Goal: Task Accomplishment & Management: Complete application form

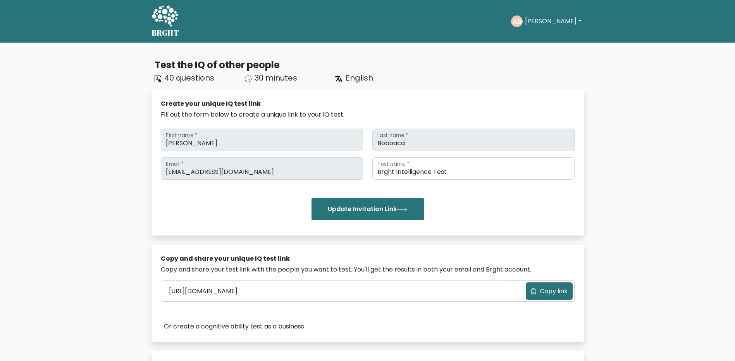
click at [544, 22] on button "[PERSON_NAME]" at bounding box center [553, 21] width 61 height 10
click at [543, 50] on link "Profile" at bounding box center [542, 50] width 61 height 12
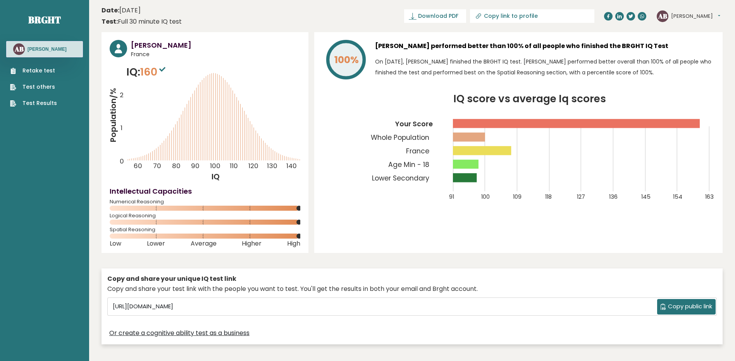
click at [52, 70] on link "Retake test" at bounding box center [33, 71] width 47 height 8
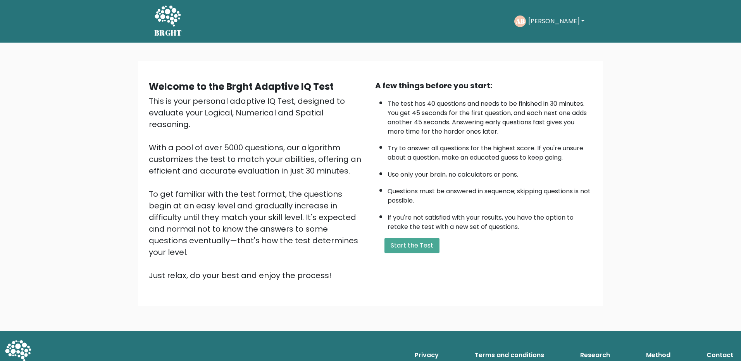
click at [546, 23] on div "AB Antonio Dashboard Profile Settings Logout" at bounding box center [550, 22] width 73 height 12
click at [546, 23] on button "[PERSON_NAME]" at bounding box center [556, 21] width 61 height 10
click at [542, 57] on link "Profile" at bounding box center [545, 57] width 61 height 12
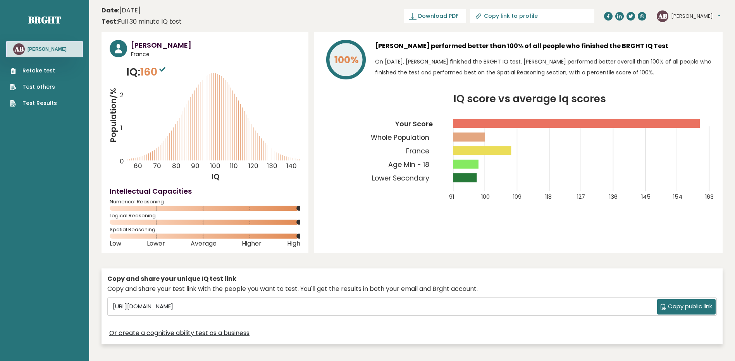
click at [34, 71] on link "Retake test" at bounding box center [33, 71] width 47 height 8
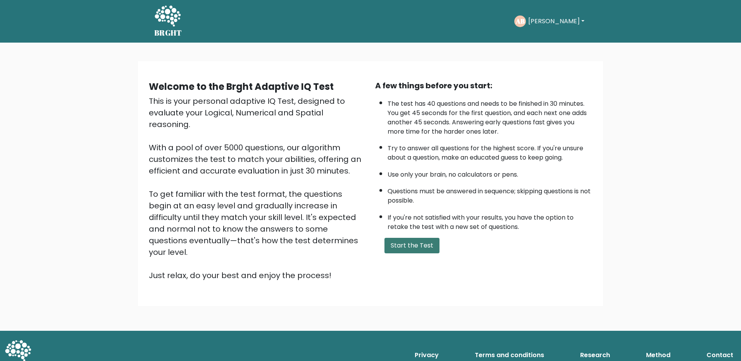
click at [404, 252] on button "Start the Test" at bounding box center [412, 246] width 55 height 16
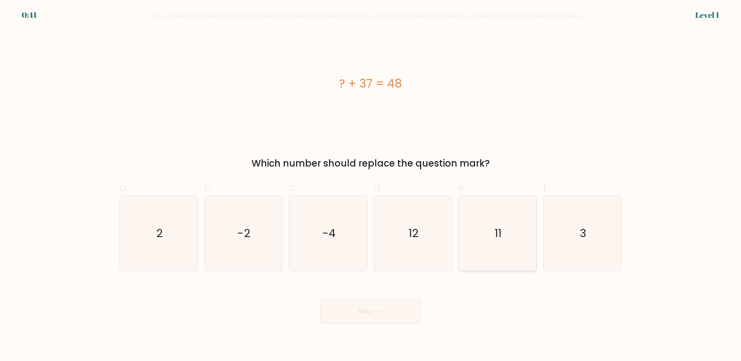
click at [490, 250] on icon "11" at bounding box center [497, 233] width 75 height 75
click at [371, 186] on input "e. 11" at bounding box center [371, 183] width 0 height 5
radio input "true"
click at [388, 313] on button "Next" at bounding box center [370, 311] width 101 height 25
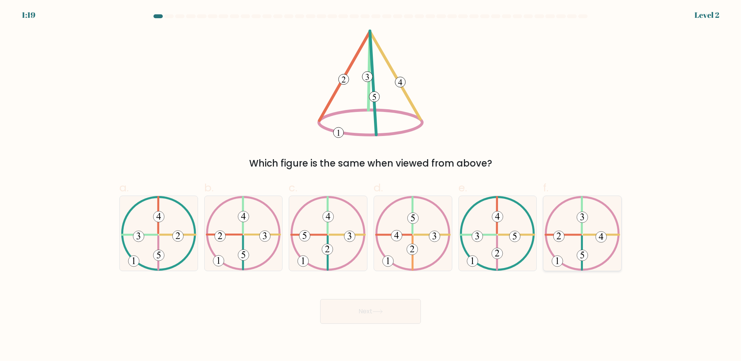
click at [568, 257] on icon at bounding box center [583, 233] width 76 height 75
click at [371, 186] on input "f." at bounding box center [371, 183] width 0 height 5
radio input "true"
click at [352, 305] on button "Next" at bounding box center [370, 311] width 101 height 25
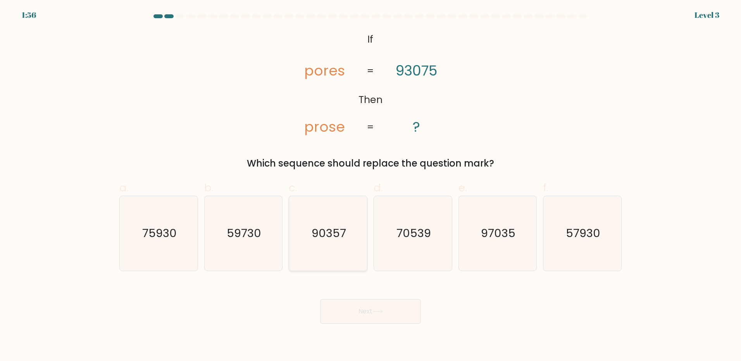
click at [347, 249] on icon "90357" at bounding box center [328, 233] width 75 height 75
click at [371, 186] on input "c. 90357" at bounding box center [371, 183] width 0 height 5
radio input "true"
click at [384, 317] on button "Next" at bounding box center [370, 311] width 101 height 25
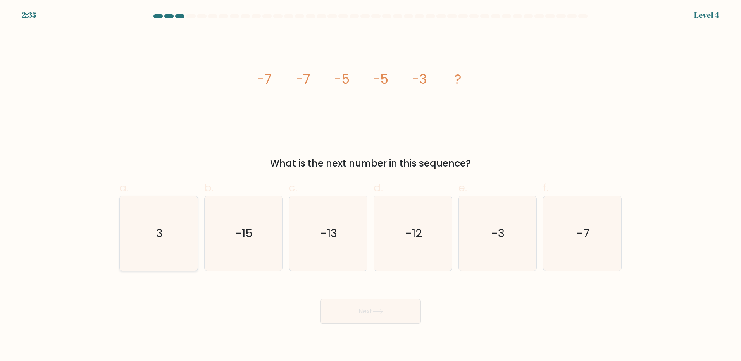
click at [162, 256] on icon "3" at bounding box center [158, 233] width 75 height 75
click at [371, 186] on input "a. 3" at bounding box center [371, 183] width 0 height 5
radio input "true"
click at [529, 220] on icon "-3" at bounding box center [497, 233] width 75 height 75
click at [371, 186] on input "e. -3" at bounding box center [371, 183] width 0 height 5
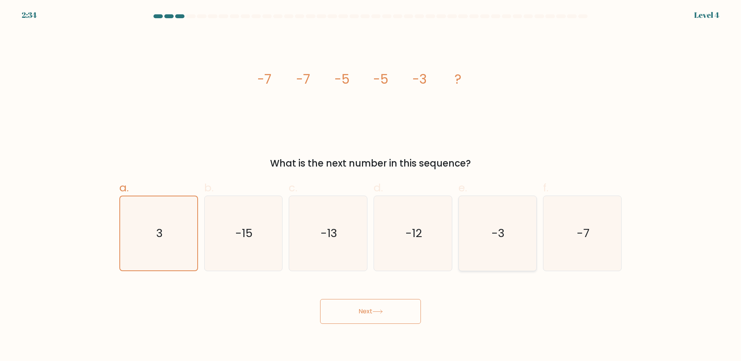
radio input "true"
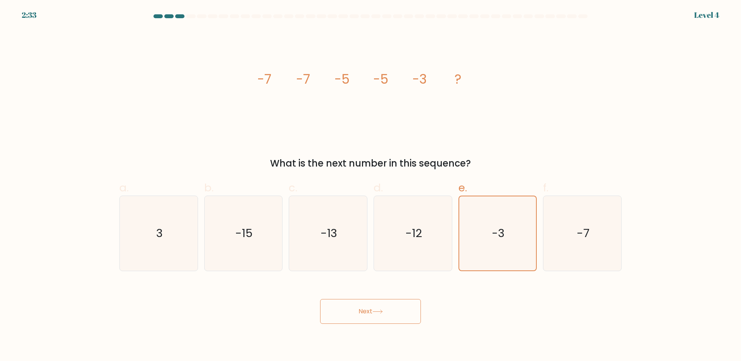
click at [394, 308] on button "Next" at bounding box center [370, 311] width 101 height 25
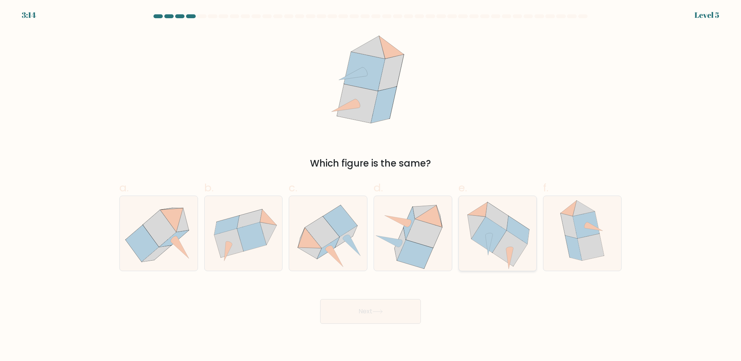
click at [523, 256] on icon at bounding box center [498, 233] width 78 height 73
click at [371, 186] on input "e." at bounding box center [371, 183] width 0 height 5
radio input "true"
click at [364, 313] on button "Next" at bounding box center [370, 311] width 101 height 25
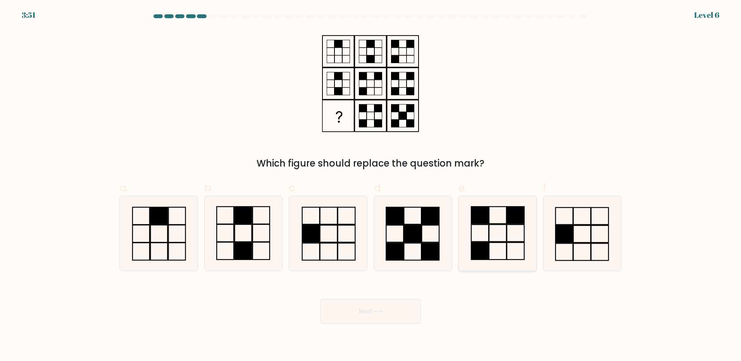
click at [499, 243] on icon at bounding box center [497, 233] width 75 height 75
click at [371, 186] on input "e." at bounding box center [371, 183] width 0 height 5
radio input "true"
click at [363, 316] on button "Next" at bounding box center [370, 311] width 101 height 25
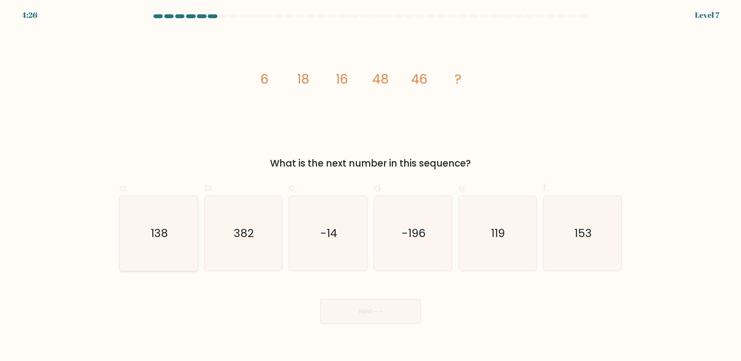
click at [166, 244] on icon "138" at bounding box center [158, 233] width 75 height 75
click at [371, 186] on input "a. 138" at bounding box center [371, 183] width 0 height 5
radio input "true"
click at [363, 319] on button "Next" at bounding box center [370, 311] width 101 height 25
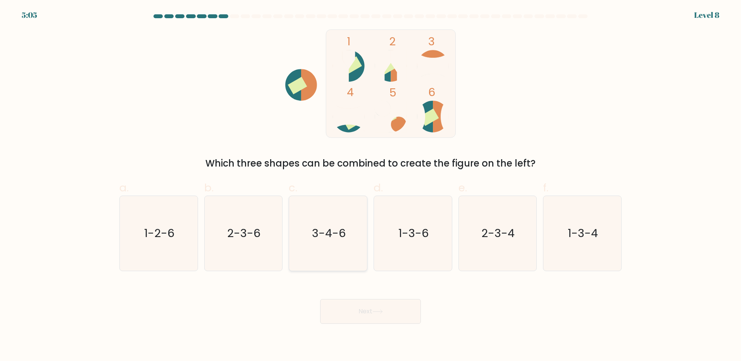
click at [333, 247] on icon "3-4-6" at bounding box center [328, 233] width 75 height 75
click at [371, 186] on input "c. 3-4-6" at bounding box center [371, 183] width 0 height 5
radio input "true"
click at [361, 314] on button "Next" at bounding box center [370, 311] width 101 height 25
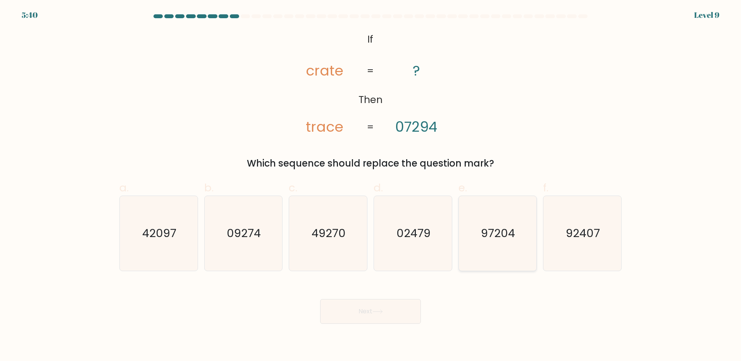
click at [488, 256] on icon "97204" at bounding box center [497, 233] width 75 height 75
click at [371, 186] on input "e. 97204" at bounding box center [371, 183] width 0 height 5
radio input "true"
click at [352, 314] on button "Next" at bounding box center [370, 311] width 101 height 25
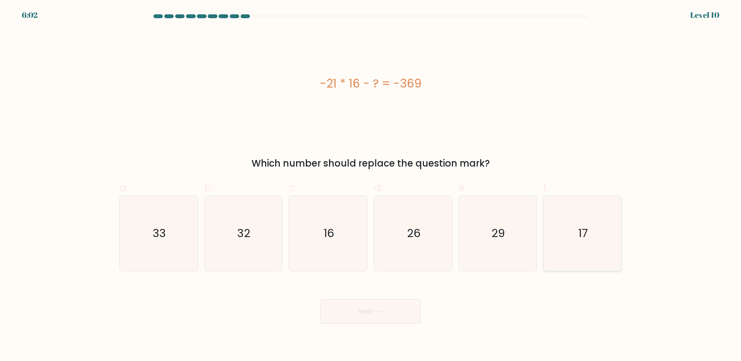
click at [589, 249] on icon "17" at bounding box center [582, 233] width 75 height 75
click at [371, 186] on input "f. 17" at bounding box center [371, 183] width 0 height 5
radio input "true"
click at [395, 319] on button "Next" at bounding box center [370, 311] width 101 height 25
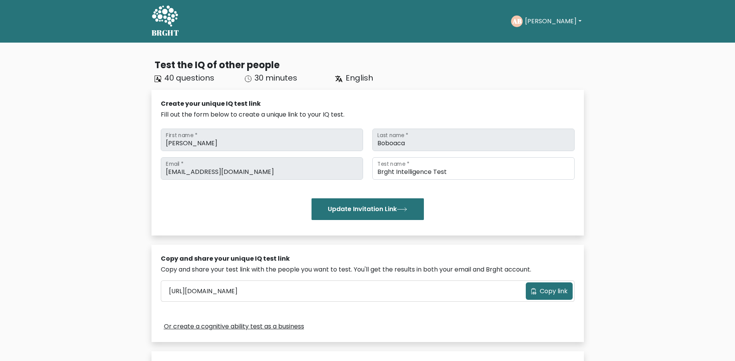
click at [559, 25] on button "[PERSON_NAME]" at bounding box center [553, 21] width 61 height 10
click at [542, 48] on link "Profile" at bounding box center [542, 50] width 61 height 12
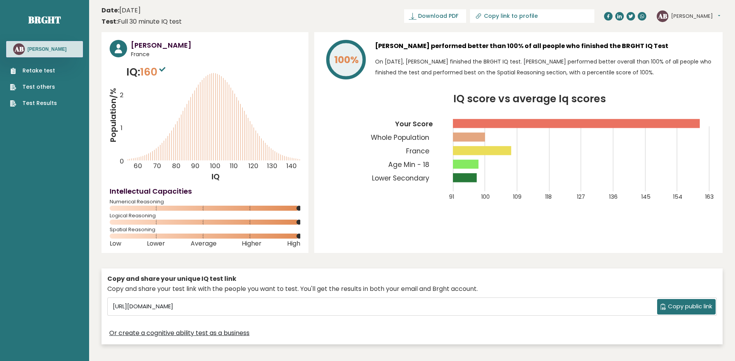
click at [14, 69] on icon at bounding box center [13, 71] width 6 height 6
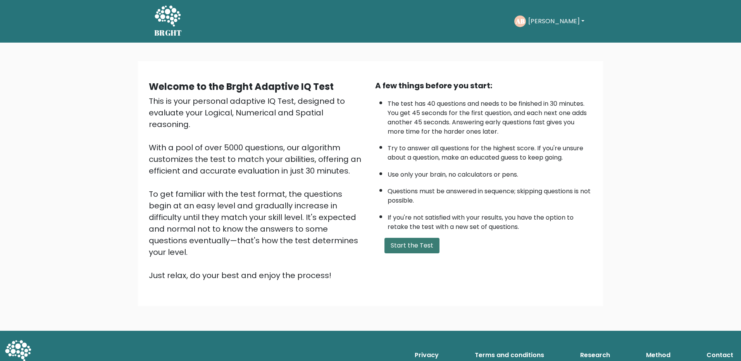
click at [406, 248] on button "Start the Test" at bounding box center [412, 246] width 55 height 16
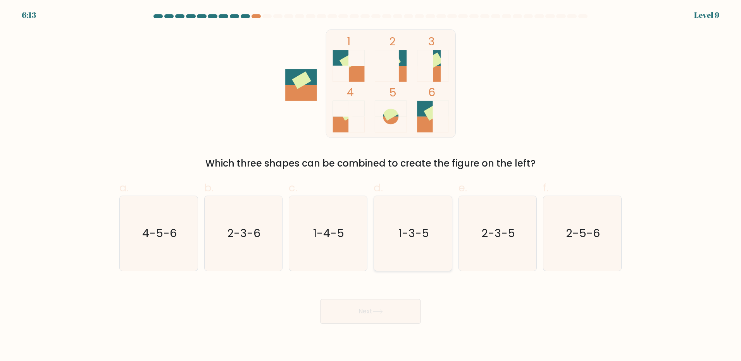
click at [406, 244] on icon "1-3-5" at bounding box center [413, 233] width 75 height 75
click at [371, 186] on input "d. 1-3-5" at bounding box center [371, 183] width 0 height 5
radio input "true"
click at [378, 311] on icon at bounding box center [378, 312] width 10 height 4
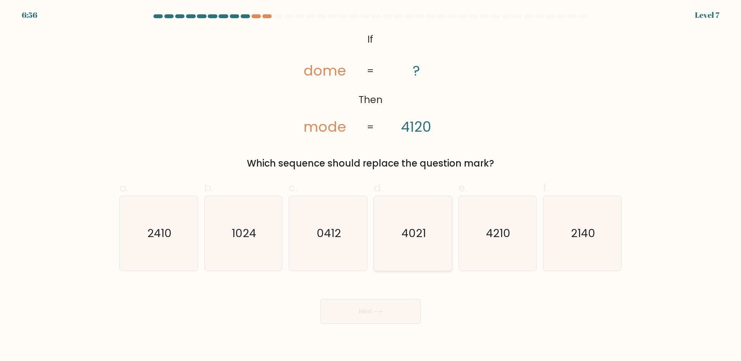
click at [421, 223] on icon "4021" at bounding box center [413, 233] width 75 height 75
click at [371, 186] on input "d. 4021" at bounding box center [371, 183] width 0 height 5
radio input "true"
click at [384, 292] on div "Next" at bounding box center [371, 302] width 512 height 43
click at [343, 233] on icon "0412" at bounding box center [328, 233] width 75 height 75
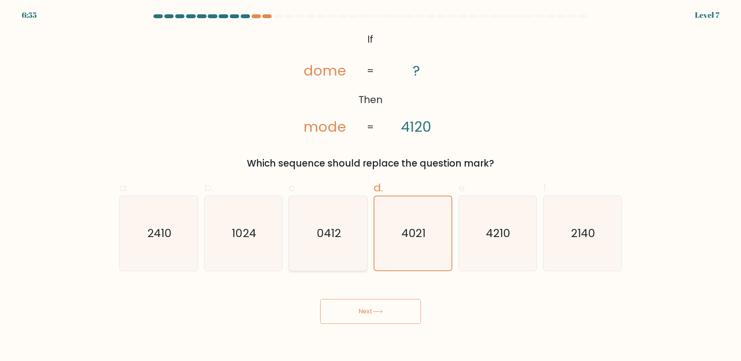
click at [371, 186] on input "c. 0412" at bounding box center [371, 183] width 0 height 5
radio input "true"
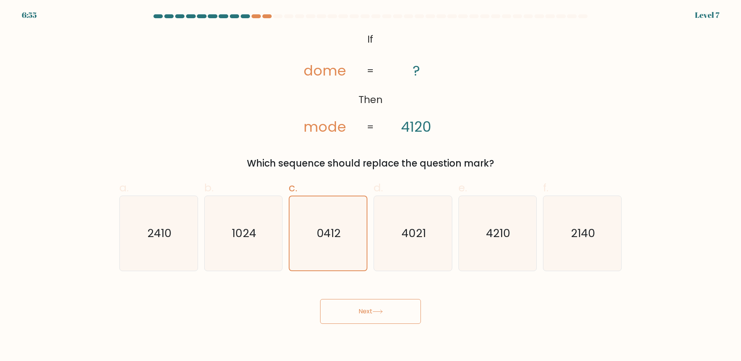
drag, startPoint x: 360, startPoint y: 312, endPoint x: 360, endPoint y: 274, distance: 38.0
click at [360, 311] on button "Next" at bounding box center [370, 311] width 101 height 25
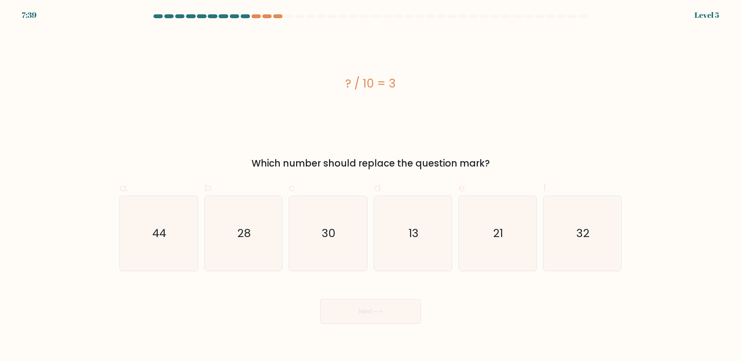
drag, startPoint x: 351, startPoint y: 229, endPoint x: 350, endPoint y: 323, distance: 94.2
click at [349, 233] on icon "30" at bounding box center [328, 233] width 75 height 75
click at [371, 186] on input "c. 30" at bounding box center [371, 183] width 0 height 5
radio input "true"
click at [354, 315] on button "Next" at bounding box center [370, 311] width 101 height 25
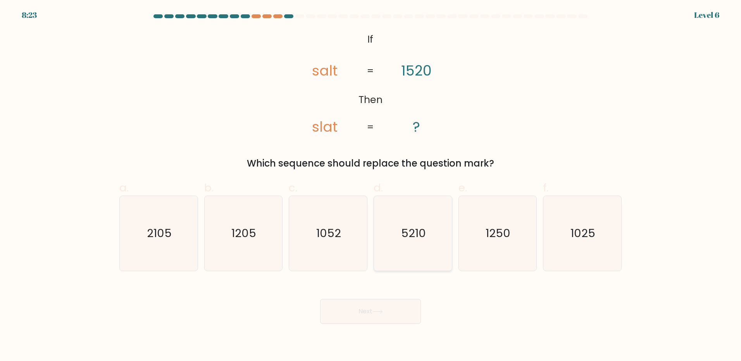
click at [390, 262] on icon "5210" at bounding box center [413, 233] width 75 height 75
click at [371, 186] on input "d. 5210" at bounding box center [371, 183] width 0 height 5
radio input "true"
click at [381, 312] on icon at bounding box center [377, 311] width 9 height 3
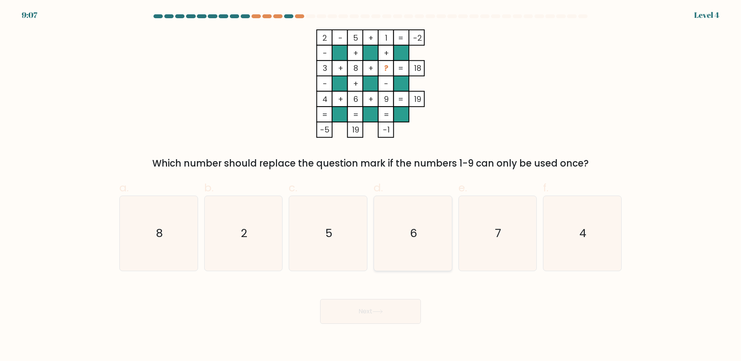
click at [438, 245] on icon "6" at bounding box center [413, 233] width 75 height 75
click at [371, 186] on input "d. 6" at bounding box center [371, 183] width 0 height 5
radio input "true"
click at [369, 326] on body "9:07 Level 4" at bounding box center [370, 180] width 741 height 361
click at [384, 307] on button "Next" at bounding box center [370, 311] width 101 height 25
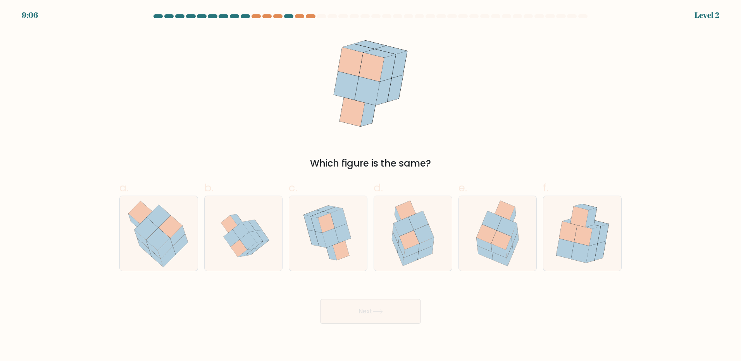
drag, startPoint x: 476, startPoint y: 256, endPoint x: 372, endPoint y: 315, distance: 119.6
click at [475, 256] on icon at bounding box center [498, 233] width 58 height 75
click at [371, 186] on input "e." at bounding box center [371, 183] width 0 height 5
radio input "true"
click at [369, 318] on button "Next" at bounding box center [370, 311] width 101 height 25
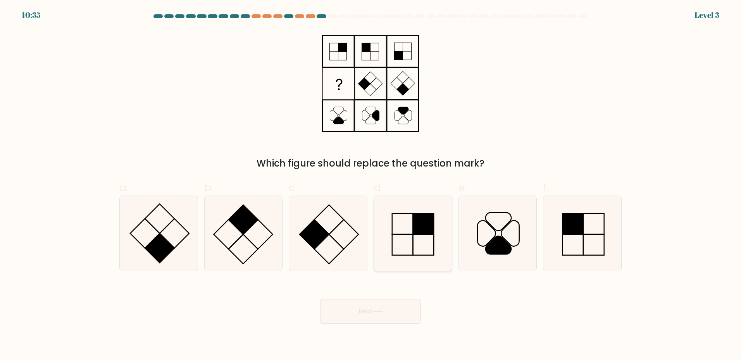
click at [414, 250] on icon at bounding box center [413, 233] width 75 height 75
click at [371, 186] on input "d." at bounding box center [371, 183] width 0 height 5
radio input "true"
click at [385, 318] on button "Next" at bounding box center [370, 311] width 101 height 25
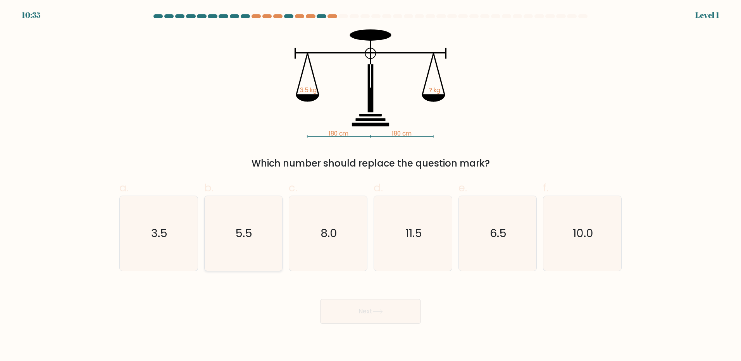
click at [229, 249] on icon "5.5" at bounding box center [243, 233] width 75 height 75
click at [371, 186] on input "b. 5.5" at bounding box center [371, 183] width 0 height 5
radio input "true"
click at [355, 302] on button "Next" at bounding box center [370, 311] width 101 height 25
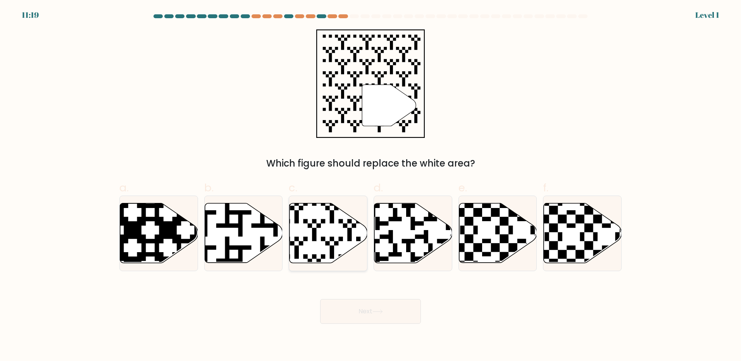
click at [338, 243] on icon at bounding box center [303, 201] width 141 height 141
click at [371, 186] on input "c." at bounding box center [371, 183] width 0 height 5
radio input "true"
drag, startPoint x: 368, startPoint y: 336, endPoint x: 368, endPoint y: 326, distance: 9.7
click at [368, 329] on body "11:19 Level 1" at bounding box center [370, 180] width 741 height 361
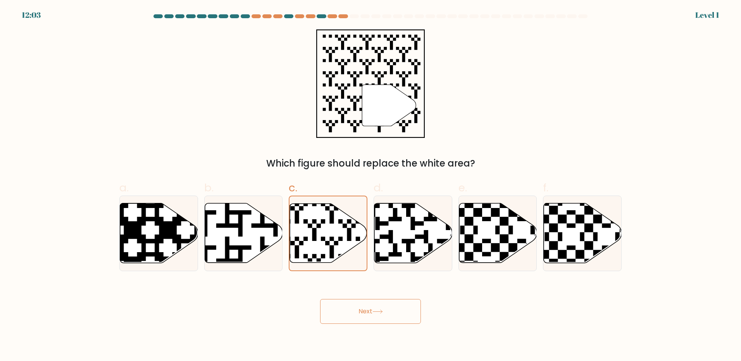
click at [366, 316] on button "Next" at bounding box center [370, 311] width 101 height 25
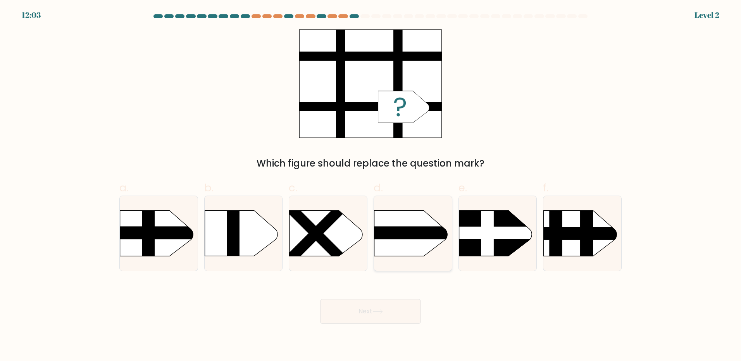
click at [388, 245] on rect at bounding box center [363, 200] width 202 height 154
click at [371, 186] on input "d." at bounding box center [371, 183] width 0 height 5
radio input "true"
click at [359, 323] on button "Next" at bounding box center [370, 311] width 101 height 25
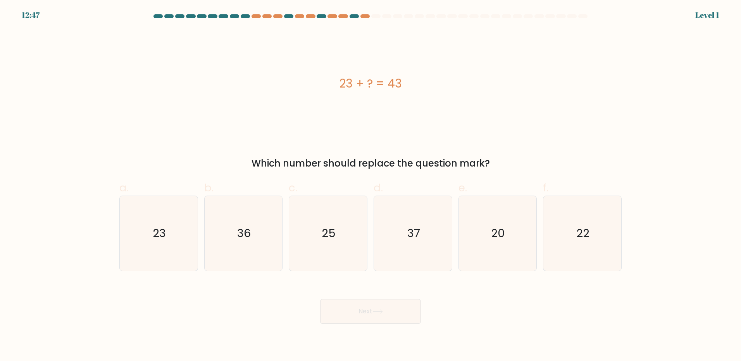
drag, startPoint x: 426, startPoint y: 283, endPoint x: 369, endPoint y: 314, distance: 64.7
click at [468, 244] on icon "20" at bounding box center [497, 233] width 75 height 75
click at [371, 186] on input "e. 20" at bounding box center [371, 183] width 0 height 5
radio input "true"
click at [359, 323] on body "12:47 Level 1" at bounding box center [370, 180] width 741 height 361
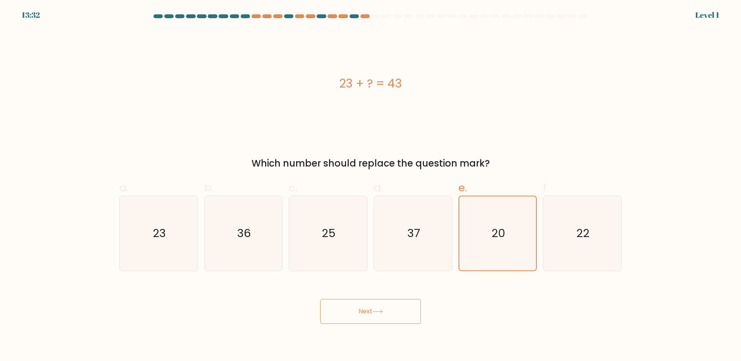
click at [385, 319] on button "Next" at bounding box center [370, 311] width 101 height 25
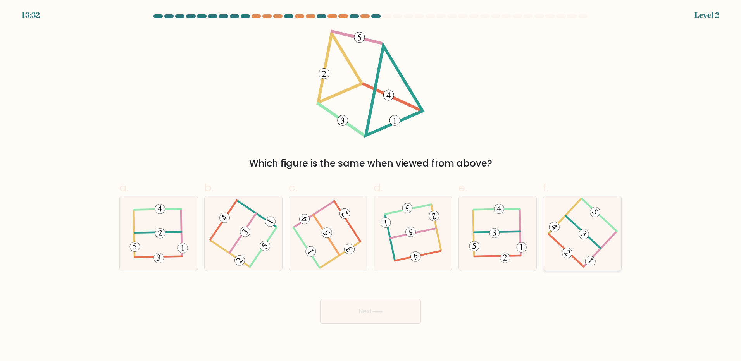
click at [578, 245] on icon at bounding box center [582, 234] width 60 height 60
click at [371, 186] on input "f." at bounding box center [371, 183] width 0 height 5
radio input "true"
click at [382, 316] on button "Next" at bounding box center [370, 311] width 101 height 25
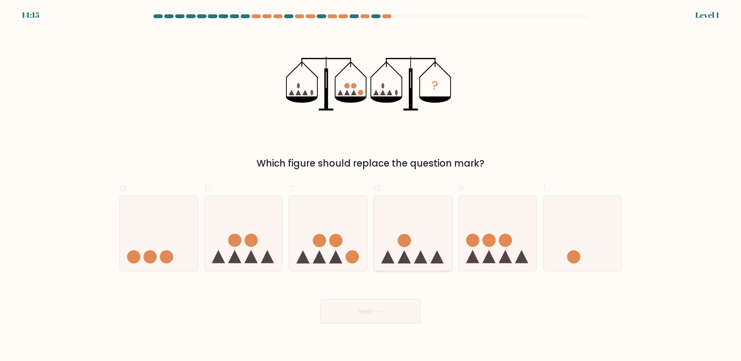
click at [383, 243] on icon at bounding box center [413, 233] width 78 height 64
click at [371, 186] on input "d." at bounding box center [371, 183] width 0 height 5
radio input "true"
click at [361, 321] on button "Next" at bounding box center [370, 311] width 101 height 25
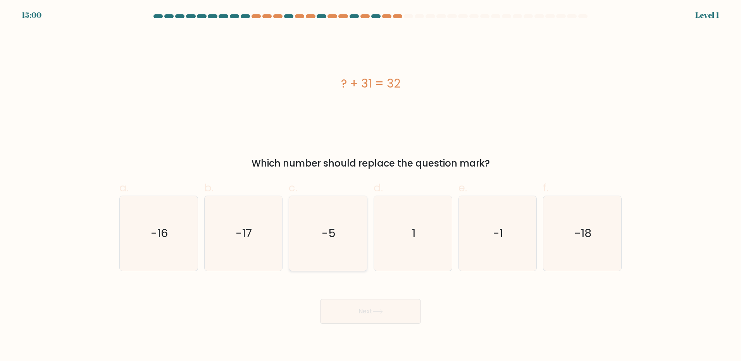
click at [336, 240] on icon "-5" at bounding box center [328, 233] width 75 height 75
click at [371, 186] on input "c. -5" at bounding box center [371, 183] width 0 height 5
radio input "true"
click at [345, 319] on button "Next" at bounding box center [370, 311] width 101 height 25
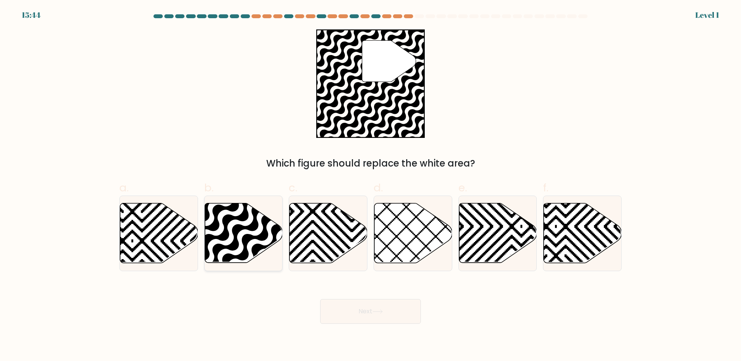
click at [259, 260] on icon at bounding box center [244, 233] width 78 height 61
click at [371, 186] on input "b." at bounding box center [371, 183] width 0 height 5
radio input "true"
click at [342, 312] on button "Next" at bounding box center [370, 311] width 101 height 25
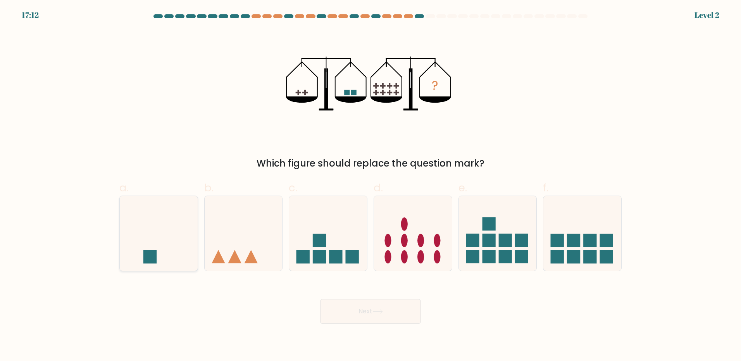
click at [166, 226] on icon at bounding box center [159, 233] width 78 height 64
click at [371, 186] on input "a." at bounding box center [371, 183] width 0 height 5
radio input "true"
click at [365, 292] on div "Next" at bounding box center [371, 302] width 512 height 43
click at [366, 315] on button "Next" at bounding box center [370, 311] width 101 height 25
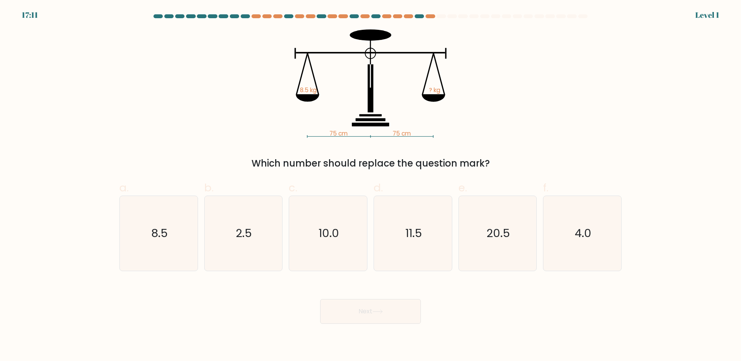
click at [348, 254] on icon "10.0" at bounding box center [328, 233] width 75 height 75
click at [371, 186] on input "c. 10.0" at bounding box center [371, 183] width 0 height 5
radio input "true"
click at [356, 307] on button "Next" at bounding box center [370, 311] width 101 height 25
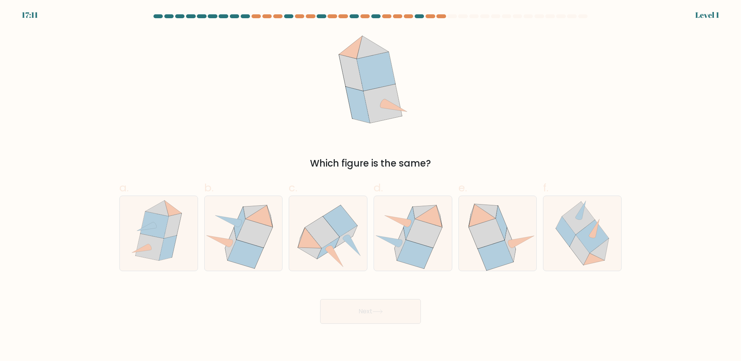
click at [420, 247] on icon at bounding box center [415, 254] width 36 height 29
click at [371, 186] on input "d." at bounding box center [371, 183] width 0 height 5
radio input "true"
click at [380, 307] on button "Next" at bounding box center [370, 311] width 101 height 25
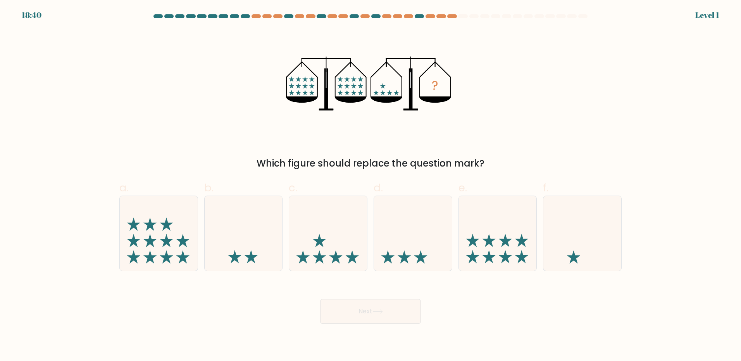
click at [497, 243] on icon at bounding box center [498, 233] width 78 height 64
click at [371, 186] on input "e." at bounding box center [371, 183] width 0 height 5
radio input "true"
click at [363, 316] on button "Next" at bounding box center [370, 311] width 101 height 25
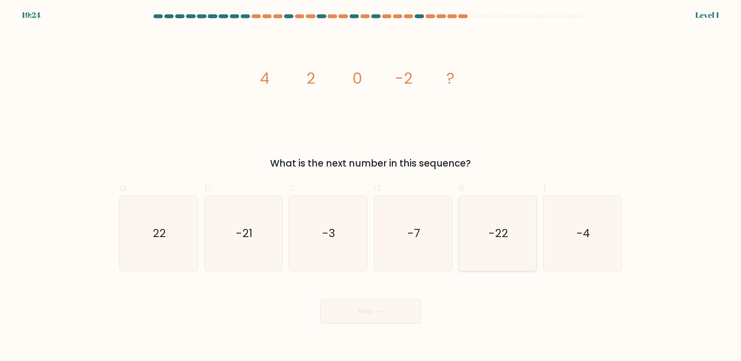
click at [476, 234] on icon "-22" at bounding box center [497, 233] width 75 height 75
click at [371, 186] on input "e. -22" at bounding box center [371, 183] width 0 height 5
radio input "true"
click at [387, 309] on button "Next" at bounding box center [370, 311] width 101 height 25
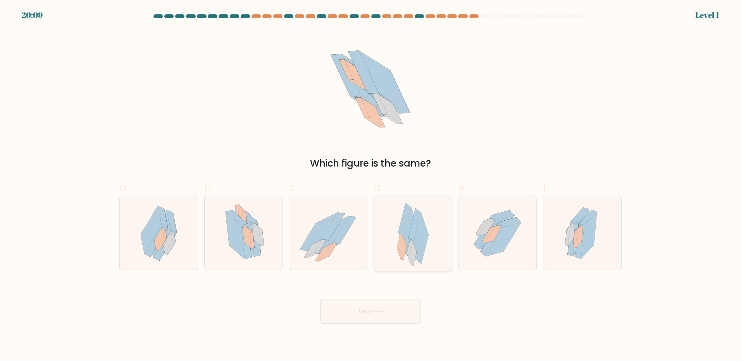
click at [420, 235] on icon at bounding box center [421, 238] width 15 height 50
click at [371, 186] on input "d." at bounding box center [371, 183] width 0 height 5
radio input "true"
click at [383, 307] on button "Next" at bounding box center [370, 311] width 101 height 25
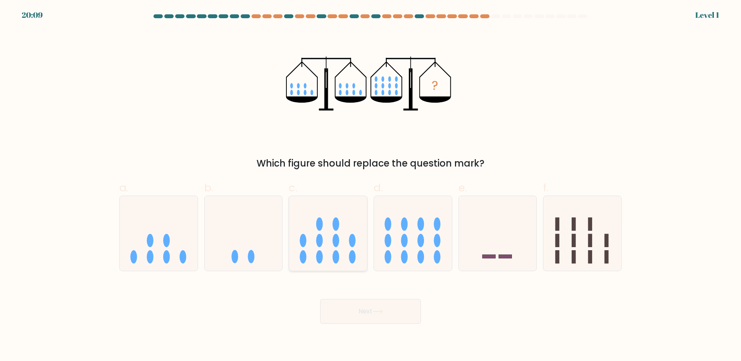
click at [358, 252] on icon at bounding box center [328, 233] width 78 height 64
click at [371, 186] on input "c." at bounding box center [371, 183] width 0 height 5
radio input "true"
click at [361, 308] on button "Next" at bounding box center [370, 311] width 101 height 25
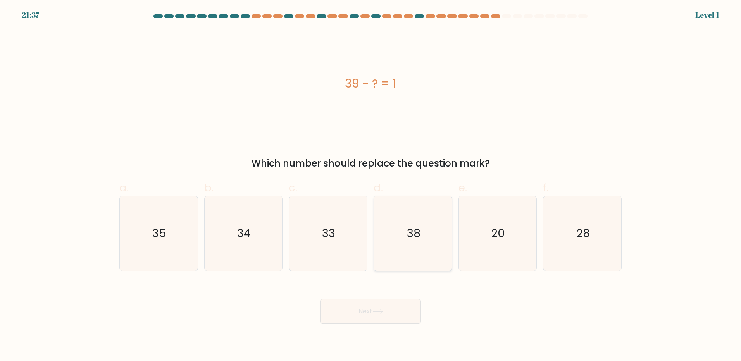
click at [418, 237] on text "38" at bounding box center [414, 234] width 14 height 16
click at [371, 186] on input "d. 38" at bounding box center [371, 183] width 0 height 5
radio input "true"
click at [373, 316] on button "Next" at bounding box center [370, 311] width 101 height 25
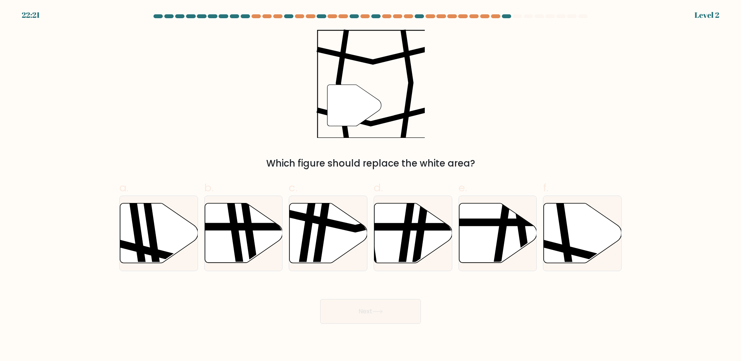
drag, startPoint x: 498, startPoint y: 257, endPoint x: 389, endPoint y: 313, distance: 122.1
click at [497, 257] on icon at bounding box center [503, 267] width 12 height 157
click at [371, 186] on input "e." at bounding box center [371, 183] width 0 height 5
radio input "true"
click at [376, 316] on button "Next" at bounding box center [370, 311] width 101 height 25
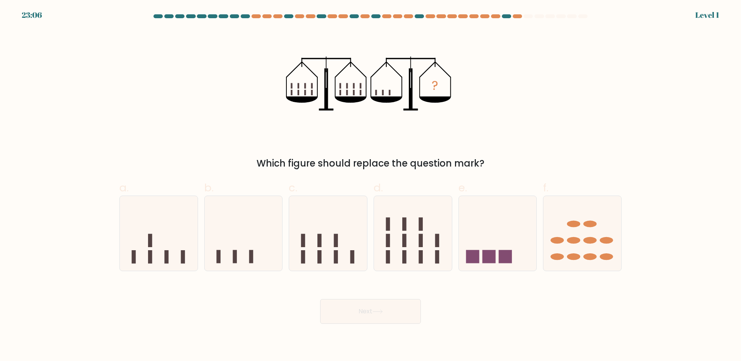
click at [542, 259] on div "f." at bounding box center [582, 225] width 85 height 91
click at [602, 248] on icon at bounding box center [583, 233] width 78 height 64
click at [371, 186] on input "f." at bounding box center [371, 183] width 0 height 5
radio input "true"
click at [399, 309] on button "Next" at bounding box center [370, 311] width 101 height 25
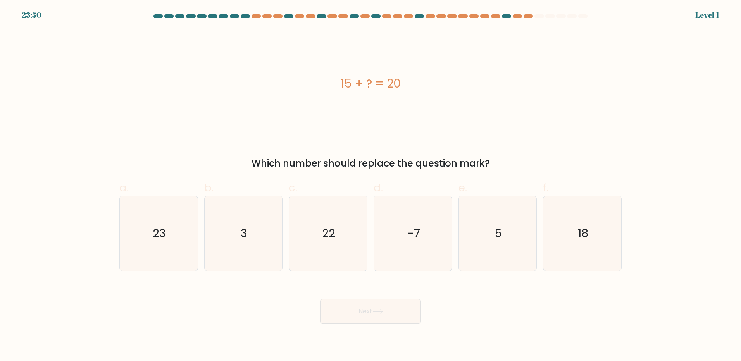
click at [457, 247] on div "e. 5" at bounding box center [498, 225] width 85 height 91
click at [470, 250] on icon "5" at bounding box center [497, 233] width 75 height 75
click at [371, 186] on input "e. 5" at bounding box center [371, 183] width 0 height 5
radio input "true"
click at [375, 304] on button "Next" at bounding box center [370, 311] width 101 height 25
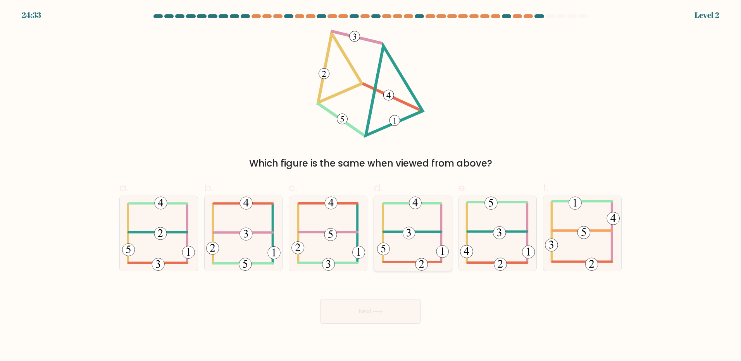
click at [418, 232] on 505 at bounding box center [412, 232] width 58 height 0
click at [371, 186] on input "d." at bounding box center [371, 183] width 0 height 5
radio input "true"
click at [380, 298] on div "Next" at bounding box center [371, 302] width 512 height 43
click at [372, 312] on button "Next" at bounding box center [370, 311] width 101 height 25
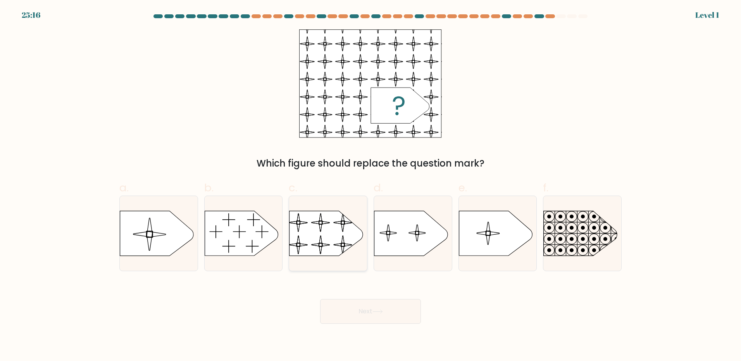
click at [345, 249] on rect at bounding box center [289, 206] width 178 height 136
click at [371, 186] on input "c." at bounding box center [371, 183] width 0 height 5
radio input "true"
click at [371, 319] on button "Next" at bounding box center [370, 311] width 101 height 25
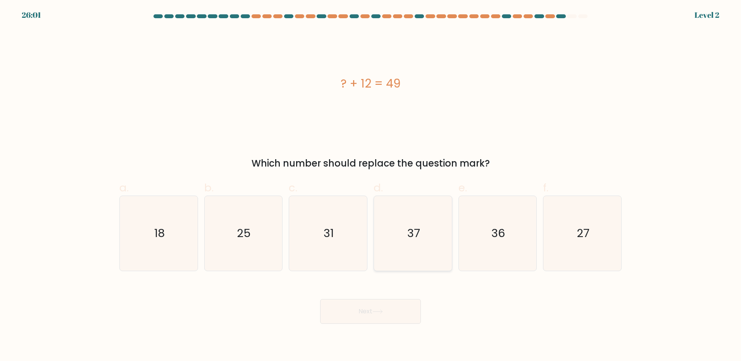
click at [384, 242] on icon "37" at bounding box center [413, 233] width 75 height 75
click at [371, 186] on input "d. 37" at bounding box center [371, 183] width 0 height 5
radio input "true"
click at [372, 310] on button "Next" at bounding box center [370, 311] width 101 height 25
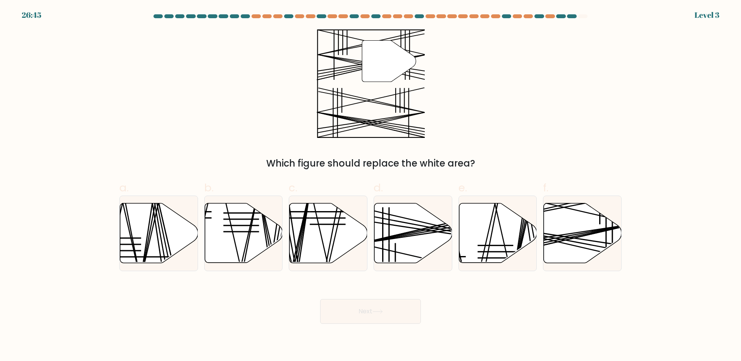
click at [440, 254] on icon at bounding box center [413, 233] width 78 height 61
click at [371, 186] on input "d." at bounding box center [371, 183] width 0 height 5
radio input "true"
click at [387, 303] on button "Next" at bounding box center [370, 311] width 101 height 25
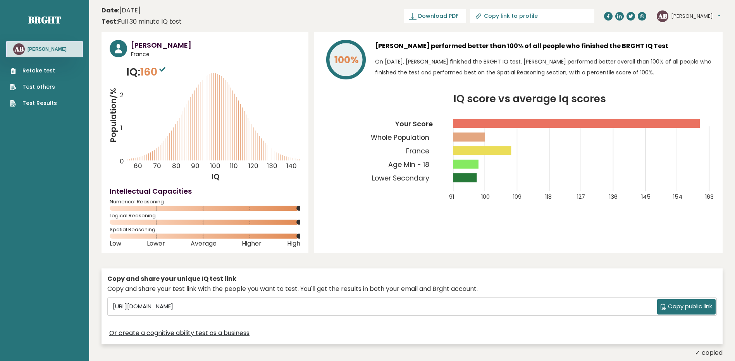
click at [353, 154] on icon "IQ score vs average Iq scores 91 100 109 118 127 136 145 154 163 Your Score Who…" at bounding box center [519, 152] width 392 height 116
click at [46, 70] on link "Retake test" at bounding box center [33, 71] width 47 height 8
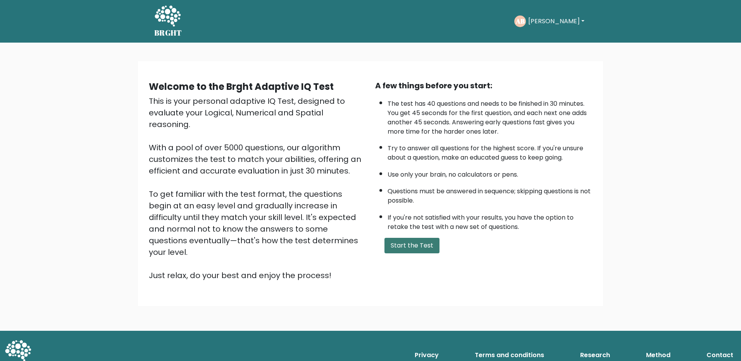
click at [411, 240] on button "Start the Test" at bounding box center [412, 246] width 55 height 16
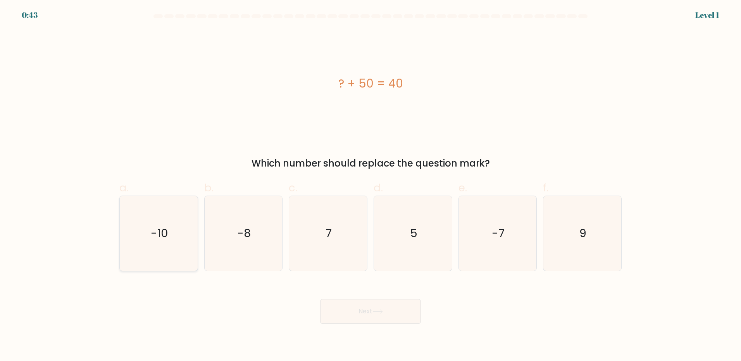
click at [144, 227] on icon "-10" at bounding box center [158, 233] width 75 height 75
click at [371, 186] on input "a. -10" at bounding box center [371, 183] width 0 height 5
radio input "true"
click at [354, 309] on button "Next" at bounding box center [370, 311] width 101 height 25
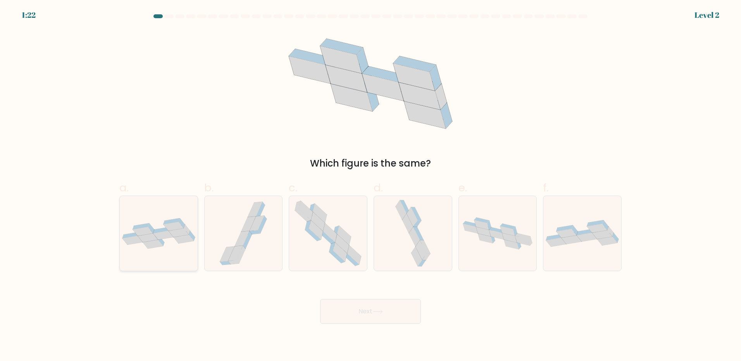
click at [162, 239] on icon at bounding box center [163, 235] width 21 height 9
click at [371, 186] on input "a." at bounding box center [371, 183] width 0 height 5
radio input "true"
click at [380, 312] on icon at bounding box center [378, 312] width 10 height 4
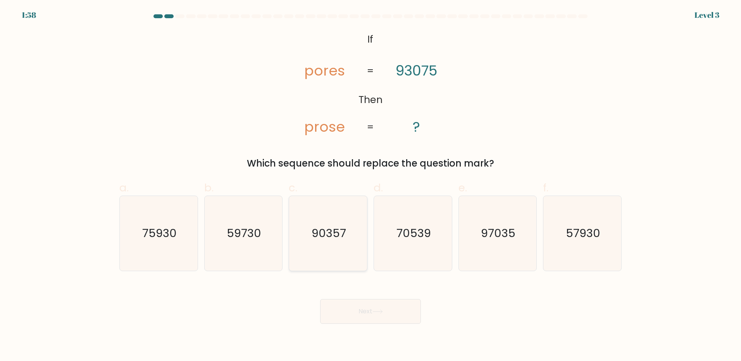
click at [356, 243] on icon "90357" at bounding box center [328, 233] width 75 height 75
click at [371, 186] on input "c. 90357" at bounding box center [371, 183] width 0 height 5
radio input "true"
click at [363, 315] on button "Next" at bounding box center [370, 311] width 101 height 25
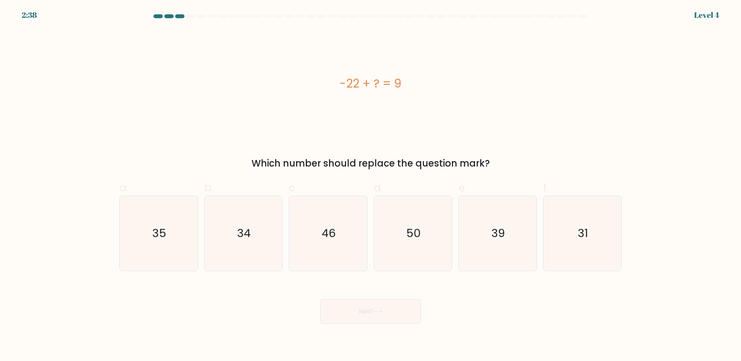
click at [623, 244] on div "f. 31" at bounding box center [582, 225] width 85 height 91
click at [601, 245] on icon "31" at bounding box center [582, 233] width 75 height 75
click at [371, 186] on input "f. 31" at bounding box center [371, 183] width 0 height 5
radio input "true"
click at [375, 309] on button "Next" at bounding box center [370, 311] width 101 height 25
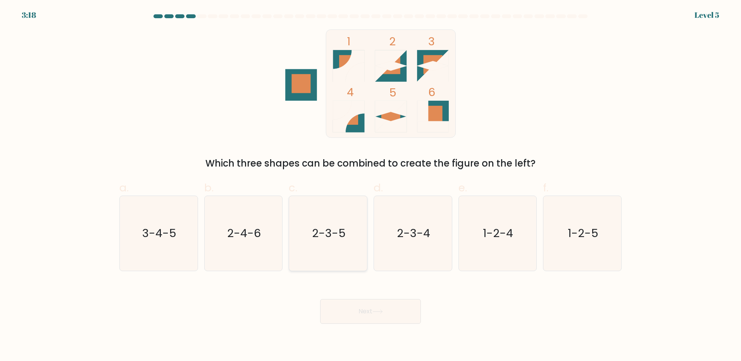
click at [325, 243] on icon "2-3-5" at bounding box center [328, 233] width 75 height 75
click at [371, 186] on input "c. 2-3-5" at bounding box center [371, 183] width 0 height 5
radio input "true"
click at [373, 318] on button "Next" at bounding box center [370, 311] width 101 height 25
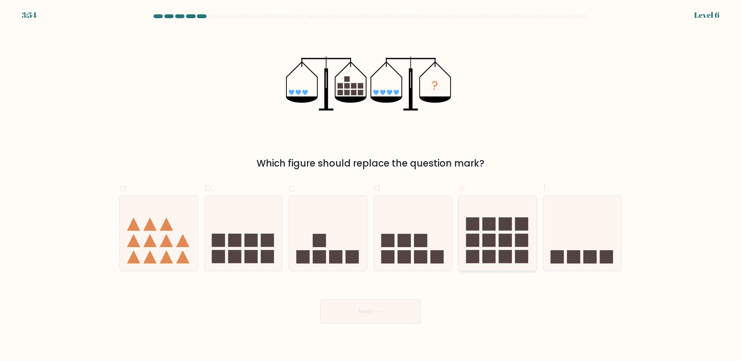
click at [502, 259] on rect at bounding box center [505, 256] width 13 height 13
click at [371, 186] on input "e." at bounding box center [371, 183] width 0 height 5
radio input "true"
click at [350, 307] on button "Next" at bounding box center [370, 311] width 101 height 25
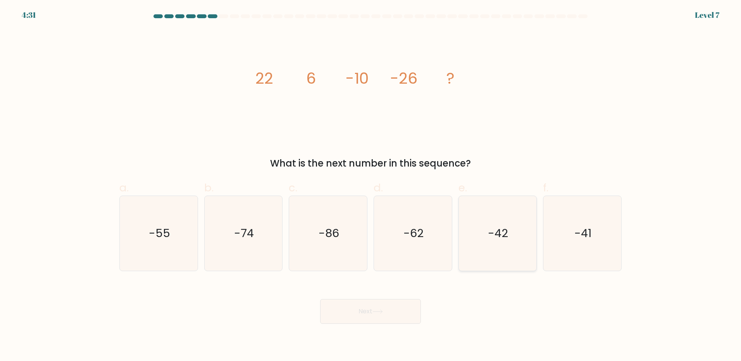
click at [488, 236] on icon "-42" at bounding box center [497, 233] width 75 height 75
click at [371, 186] on input "e. -42" at bounding box center [371, 183] width 0 height 5
radio input "true"
click at [383, 305] on button "Next" at bounding box center [370, 311] width 101 height 25
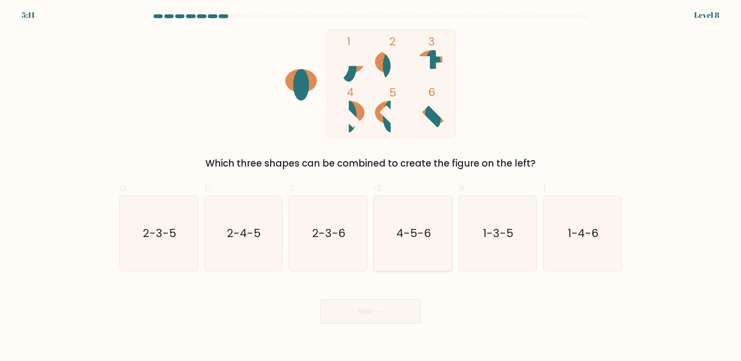
click at [405, 253] on icon "4-5-6" at bounding box center [413, 233] width 75 height 75
click at [371, 186] on input "d. 4-5-6" at bounding box center [371, 183] width 0 height 5
radio input "true"
click at [385, 308] on button "Next" at bounding box center [370, 311] width 101 height 25
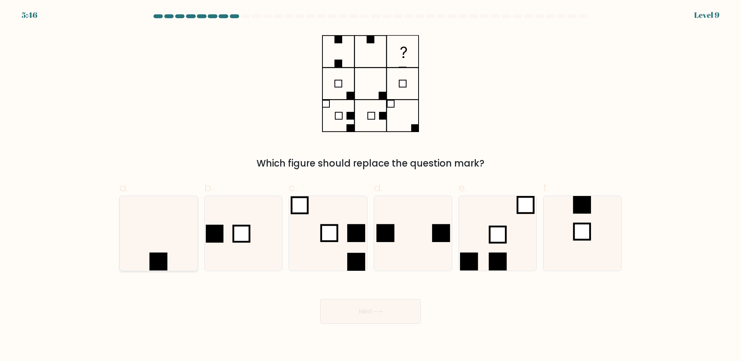
click at [148, 252] on icon at bounding box center [158, 233] width 75 height 75
click at [371, 186] on input "a." at bounding box center [371, 183] width 0 height 5
radio input "true"
click at [352, 309] on button "Next" at bounding box center [370, 311] width 101 height 25
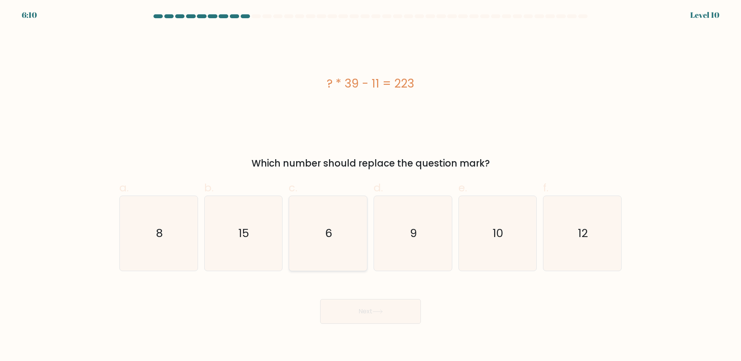
click at [333, 252] on icon "6" at bounding box center [328, 233] width 75 height 75
click at [371, 186] on input "c. 6" at bounding box center [371, 183] width 0 height 5
radio input "true"
click at [356, 302] on button "Next" at bounding box center [370, 311] width 101 height 25
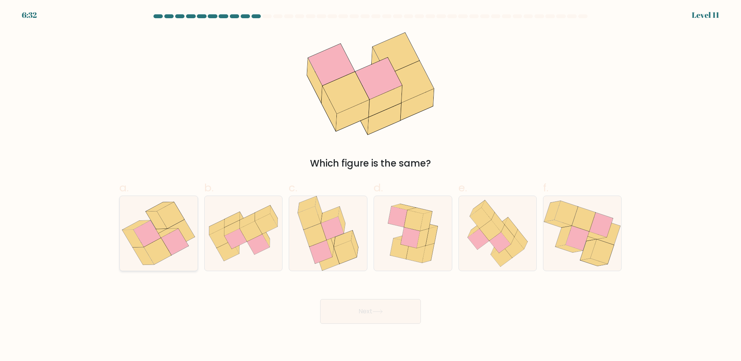
click at [149, 243] on icon at bounding box center [147, 234] width 27 height 26
click at [371, 186] on input "a." at bounding box center [371, 183] width 0 height 5
radio input "true"
click at [358, 316] on button "Next" at bounding box center [370, 311] width 101 height 25
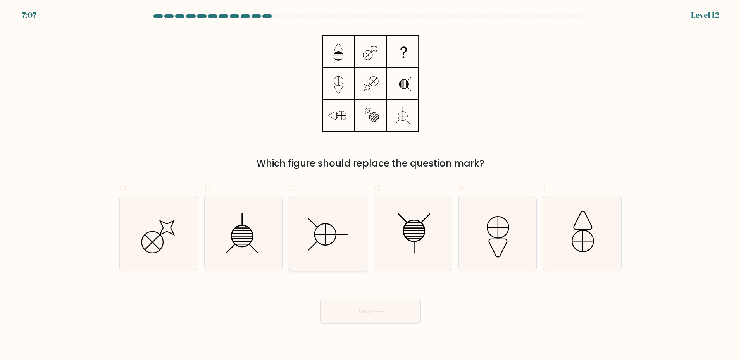
click at [342, 246] on icon at bounding box center [328, 233] width 75 height 75
click at [371, 186] on input "c." at bounding box center [371, 183] width 0 height 5
radio input "true"
click at [383, 317] on button "Next" at bounding box center [370, 311] width 101 height 25
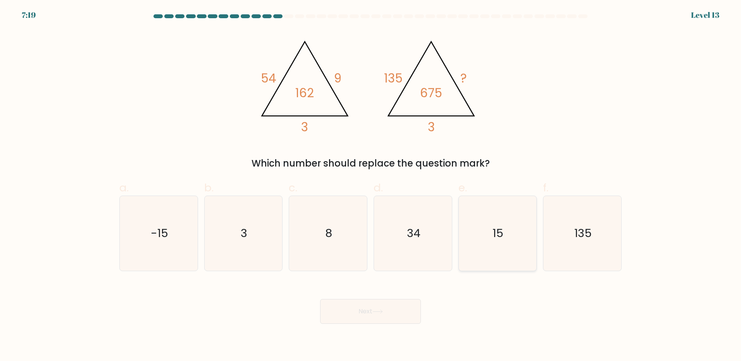
click at [466, 233] on icon "15" at bounding box center [497, 233] width 75 height 75
click at [371, 186] on input "e. 15" at bounding box center [371, 183] width 0 height 5
radio input "true"
click at [392, 312] on button "Next" at bounding box center [370, 311] width 101 height 25
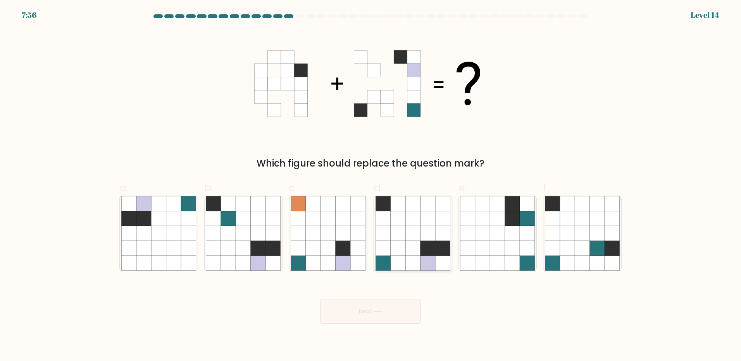
drag, startPoint x: 409, startPoint y: 260, endPoint x: 386, endPoint y: 292, distance: 39.3
click at [409, 261] on icon at bounding box center [413, 263] width 15 height 15
click at [371, 186] on input "d." at bounding box center [371, 183] width 0 height 5
radio input "true"
click at [358, 309] on button "Next" at bounding box center [370, 311] width 101 height 25
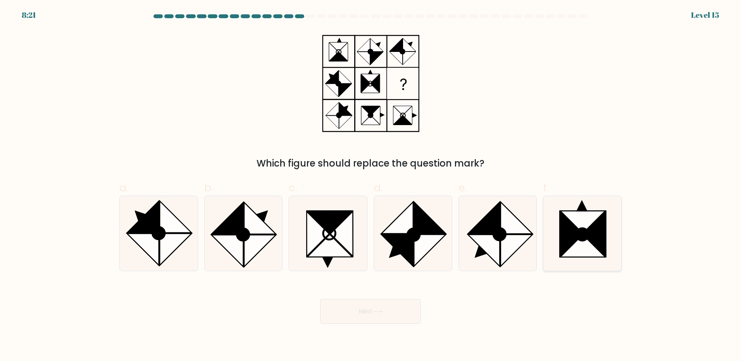
click at [577, 249] on icon at bounding box center [583, 246] width 45 height 22
click at [371, 186] on input "f." at bounding box center [371, 183] width 0 height 5
radio input "true"
click at [380, 319] on button "Next" at bounding box center [370, 311] width 101 height 25
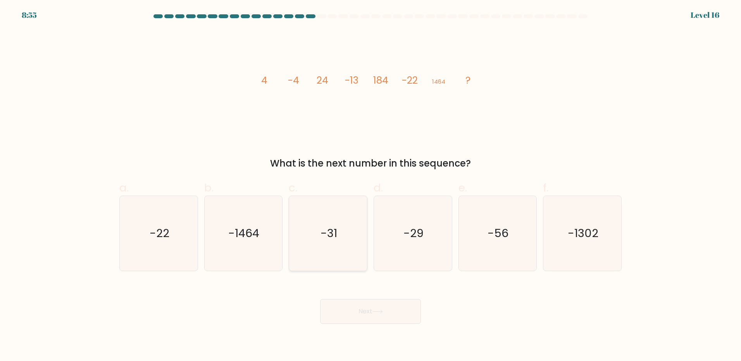
click at [311, 238] on icon "-31" at bounding box center [328, 233] width 75 height 75
click at [371, 186] on input "c. -31" at bounding box center [371, 183] width 0 height 5
radio input "true"
click at [339, 312] on button "Next" at bounding box center [370, 311] width 101 height 25
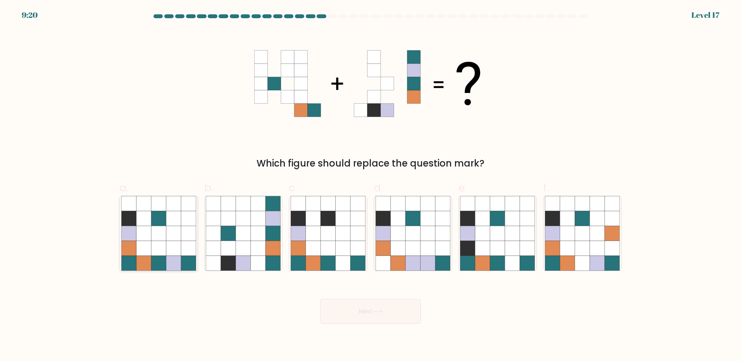
click at [145, 259] on icon at bounding box center [143, 263] width 15 height 15
click at [371, 186] on input "a." at bounding box center [371, 183] width 0 height 5
radio input "true"
click at [369, 318] on button "Next" at bounding box center [370, 311] width 101 height 25
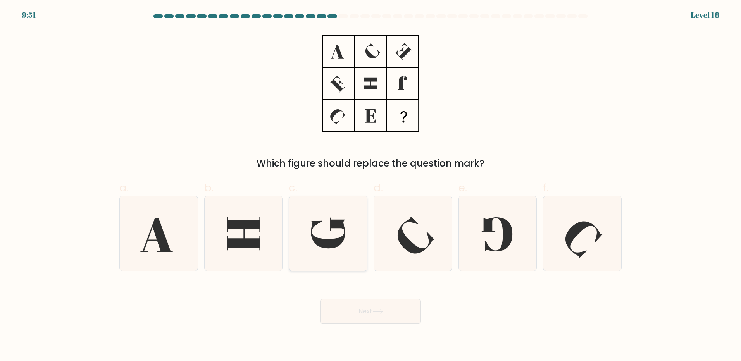
click at [330, 235] on icon at bounding box center [328, 233] width 75 height 75
click at [371, 186] on input "c." at bounding box center [371, 183] width 0 height 5
radio input "true"
click at [363, 314] on button "Next" at bounding box center [370, 311] width 101 height 25
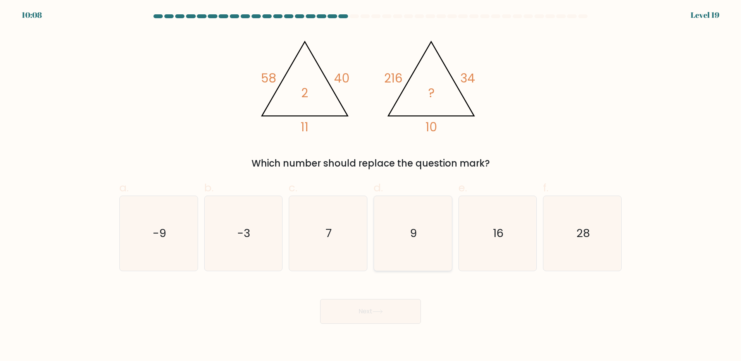
click at [406, 248] on icon "9" at bounding box center [413, 233] width 75 height 75
click at [371, 186] on input "d. 9" at bounding box center [371, 183] width 0 height 5
radio input "true"
drag, startPoint x: 371, startPoint y: 324, endPoint x: 371, endPoint y: 317, distance: 7.0
click at [371, 320] on body "10:04 Level 19" at bounding box center [370, 180] width 741 height 361
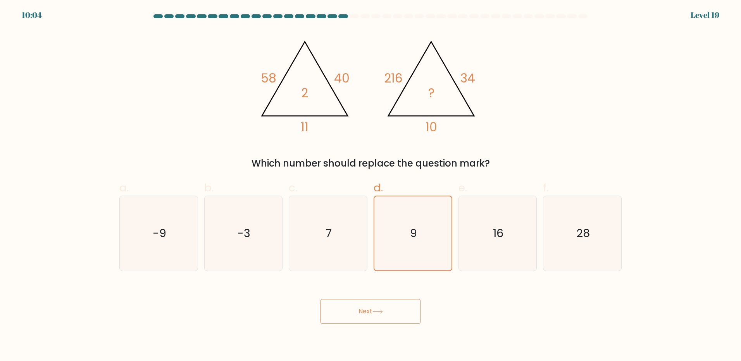
click at [371, 316] on button "Next" at bounding box center [370, 311] width 101 height 25
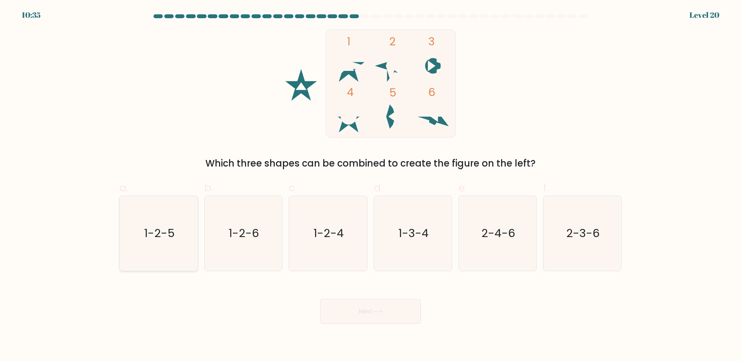
click at [153, 236] on text "1-2-5" at bounding box center [159, 234] width 31 height 16
click at [371, 186] on input "a. 1-2-5" at bounding box center [371, 183] width 0 height 5
radio input "true"
click at [403, 307] on button "Next" at bounding box center [370, 311] width 101 height 25
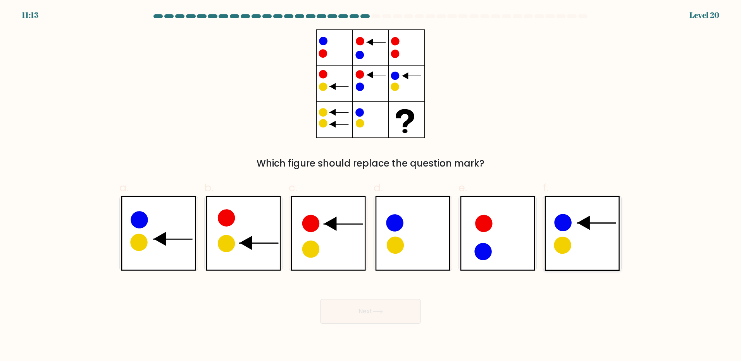
click at [606, 232] on icon at bounding box center [582, 233] width 75 height 75
click at [371, 186] on input "f." at bounding box center [371, 183] width 0 height 5
radio input "true"
click at [407, 317] on button "Next" at bounding box center [370, 311] width 101 height 25
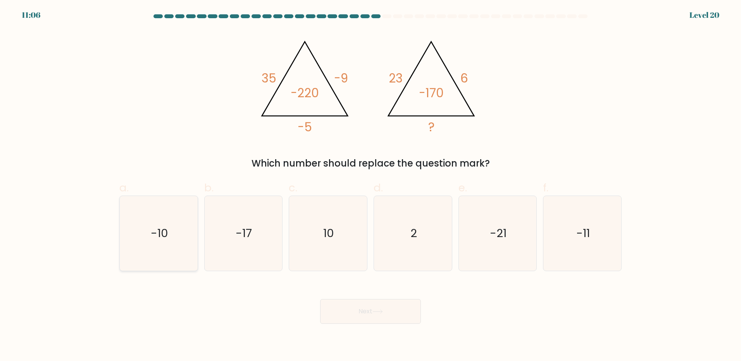
click at [139, 221] on icon "-10" at bounding box center [158, 233] width 75 height 75
click at [371, 186] on input "a. -10" at bounding box center [371, 183] width 0 height 5
radio input "true"
click at [356, 311] on button "Next" at bounding box center [370, 311] width 101 height 25
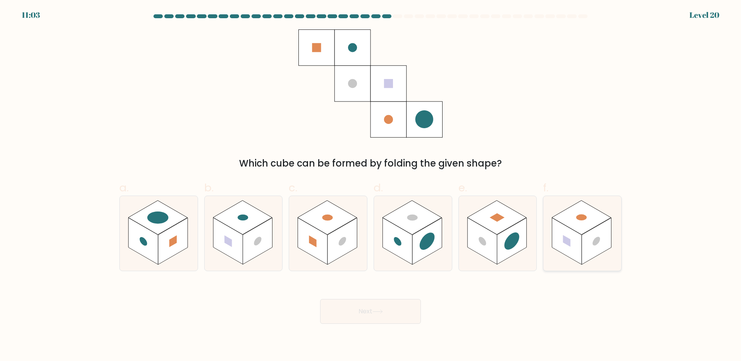
click at [578, 244] on rect at bounding box center [566, 241] width 29 height 47
click at [371, 186] on input "f." at bounding box center [371, 183] width 0 height 5
radio input "true"
click at [321, 307] on button "Next" at bounding box center [370, 311] width 101 height 25
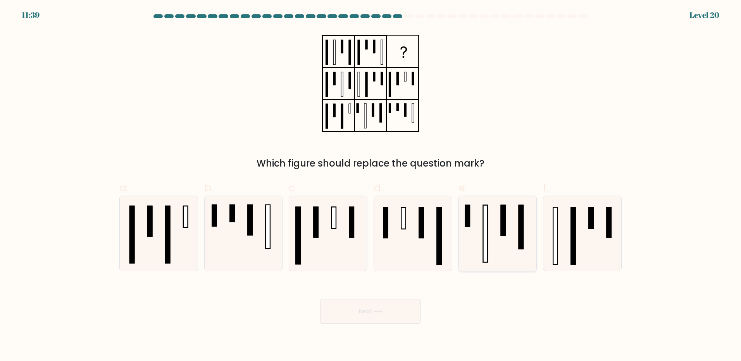
click at [498, 250] on icon at bounding box center [497, 233] width 75 height 75
click at [371, 186] on input "e." at bounding box center [371, 183] width 0 height 5
radio input "true"
click at [396, 315] on button "Next" at bounding box center [370, 311] width 101 height 25
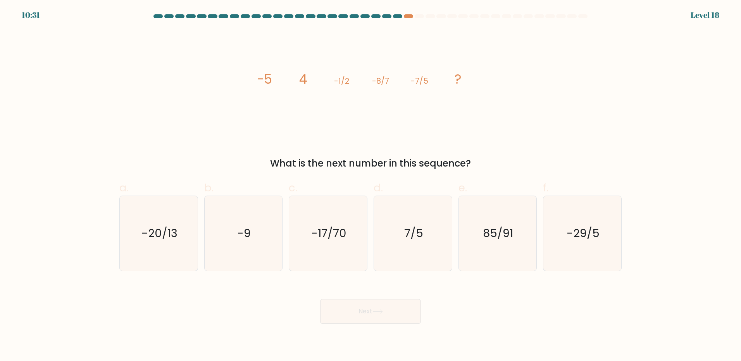
drag, startPoint x: 444, startPoint y: 181, endPoint x: 428, endPoint y: 137, distance: 46.5
click at [428, 137] on icon "image/svg+xml -5 4 -1/2 -8/7 -7/5 ?" at bounding box center [370, 83] width 233 height 109
click at [171, 255] on icon "-20/13" at bounding box center [158, 233] width 75 height 75
click at [371, 186] on input "a. -20/13" at bounding box center [371, 183] width 0 height 5
radio input "true"
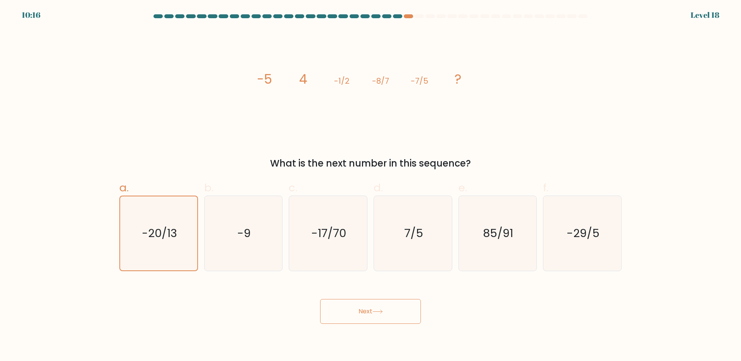
click at [360, 321] on button "Next" at bounding box center [370, 311] width 101 height 25
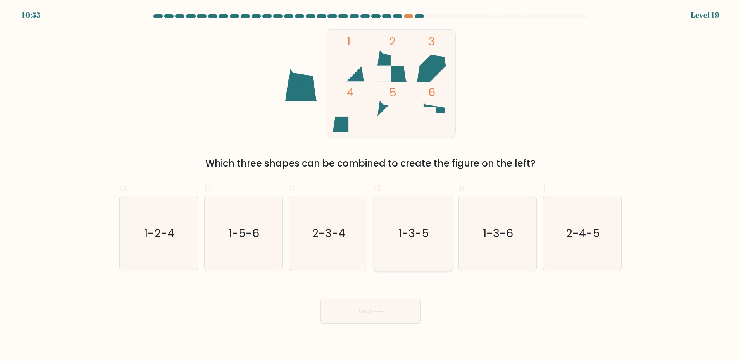
click at [434, 224] on icon "1-3-5" at bounding box center [413, 233] width 75 height 75
click at [371, 186] on input "d. 1-3-5" at bounding box center [371, 183] width 0 height 5
radio input "true"
click at [397, 304] on button "Next" at bounding box center [370, 311] width 101 height 25
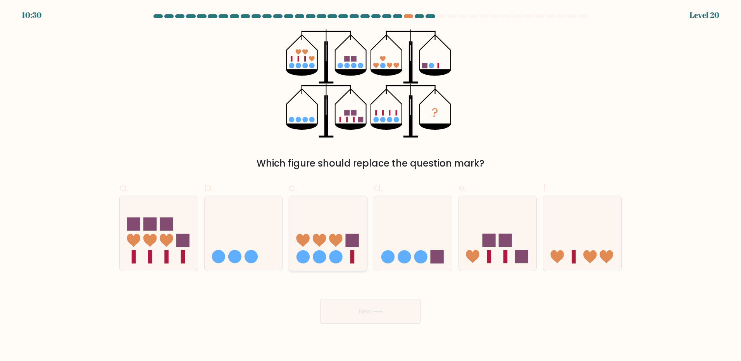
click at [314, 239] on icon at bounding box center [319, 240] width 13 height 13
click at [371, 186] on input "c." at bounding box center [371, 183] width 0 height 5
radio input "true"
click at [356, 315] on button "Next" at bounding box center [370, 311] width 101 height 25
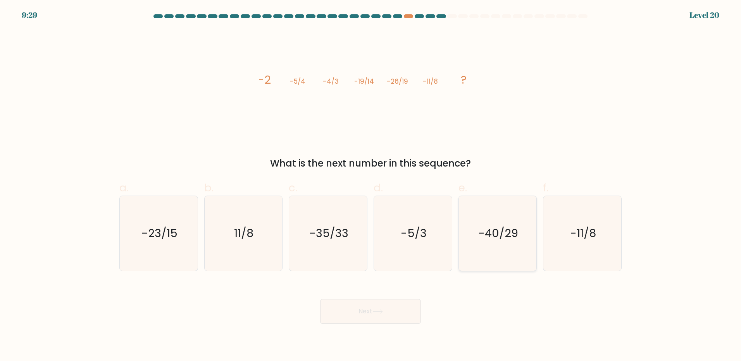
click at [501, 239] on text "-40/29" at bounding box center [498, 234] width 40 height 16
click at [371, 186] on input "e. -40/29" at bounding box center [371, 183] width 0 height 5
radio input "true"
click at [401, 309] on button "Next" at bounding box center [370, 311] width 101 height 25
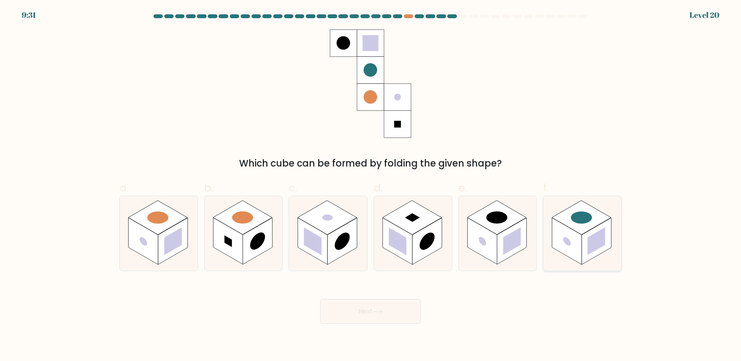
click at [606, 233] on rect at bounding box center [596, 241] width 29 height 47
click at [371, 186] on input "f." at bounding box center [371, 183] width 0 height 5
radio input "true"
click at [383, 309] on button "Next" at bounding box center [370, 311] width 101 height 25
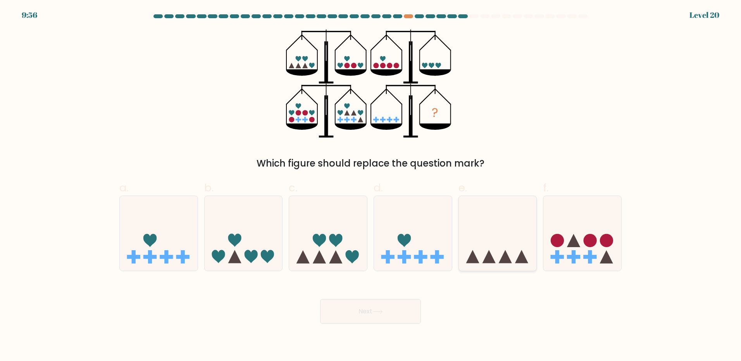
click at [517, 238] on icon at bounding box center [498, 233] width 78 height 64
click at [371, 186] on input "e." at bounding box center [371, 183] width 0 height 5
radio input "true"
click at [409, 312] on button "Next" at bounding box center [370, 311] width 101 height 25
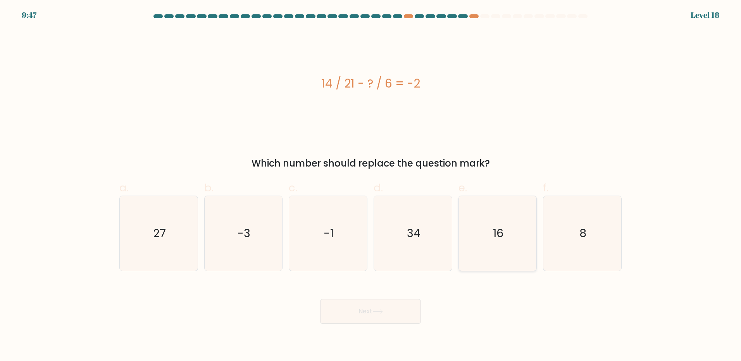
click at [496, 227] on text "16" at bounding box center [498, 234] width 10 height 16
click at [371, 186] on input "e. 16" at bounding box center [371, 183] width 0 height 5
radio input "true"
click at [404, 295] on div "Next" at bounding box center [371, 302] width 512 height 43
click at [392, 315] on button "Next" at bounding box center [370, 311] width 101 height 25
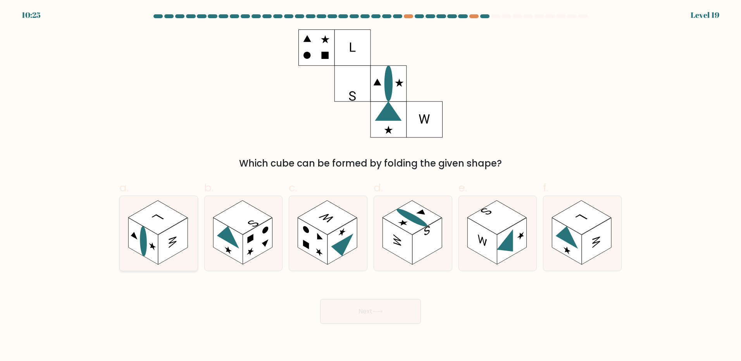
click at [158, 244] on rect at bounding box center [142, 241] width 29 height 47
click at [371, 186] on input "a." at bounding box center [371, 183] width 0 height 5
radio input "true"
click at [354, 308] on button "Next" at bounding box center [370, 311] width 101 height 25
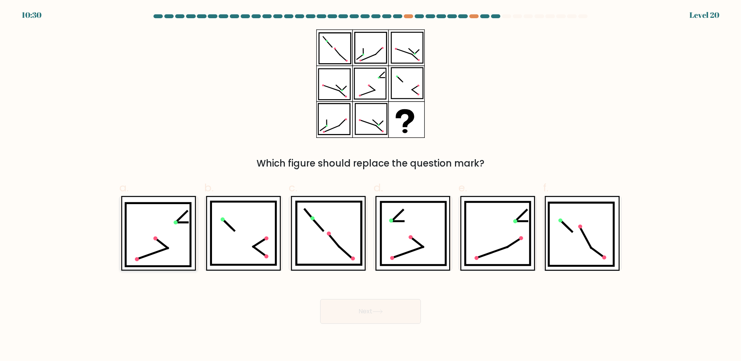
click at [147, 261] on icon at bounding box center [158, 234] width 65 height 63
click at [371, 186] on input "a." at bounding box center [371, 183] width 0 height 5
radio input "true"
click at [344, 306] on button "Next" at bounding box center [370, 311] width 101 height 25
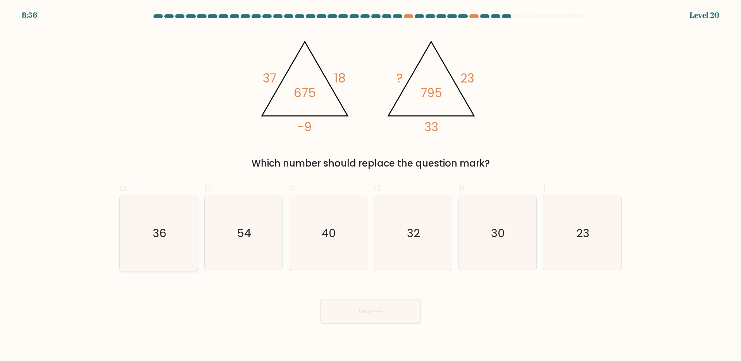
click at [135, 238] on icon "36" at bounding box center [158, 233] width 75 height 75
click at [371, 186] on input "a. 36" at bounding box center [371, 183] width 0 height 5
radio input "true"
click at [342, 303] on button "Next" at bounding box center [370, 311] width 101 height 25
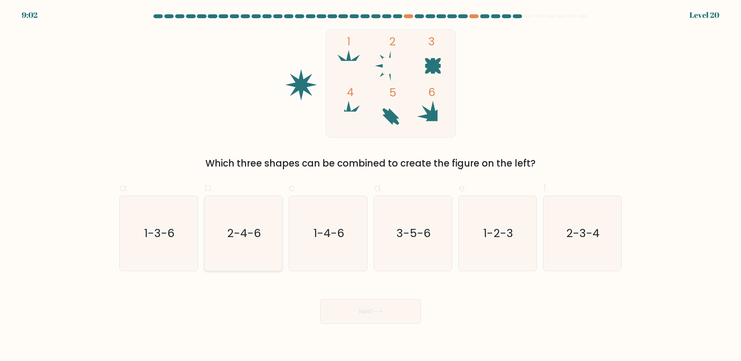
click at [244, 238] on text "2-4-6" at bounding box center [244, 234] width 34 height 16
click at [371, 186] on input "b. 2-4-6" at bounding box center [371, 183] width 0 height 5
radio input "true"
click at [495, 242] on icon "1-2-3" at bounding box center [497, 233] width 75 height 75
click at [371, 186] on input "e. 1-2-3" at bounding box center [371, 183] width 0 height 5
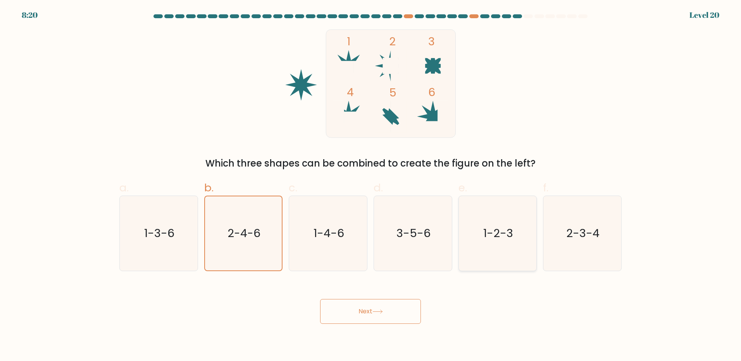
radio input "true"
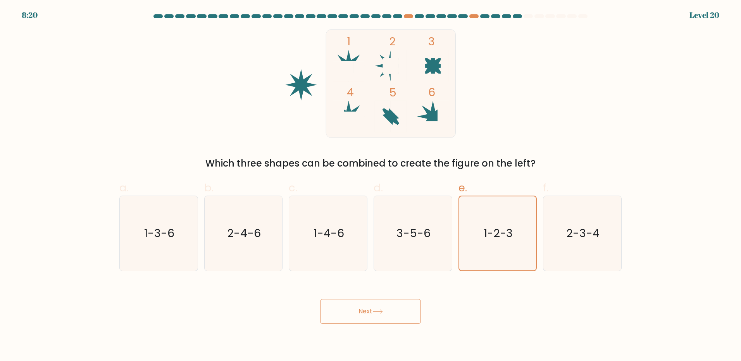
click at [361, 321] on button "Next" at bounding box center [370, 311] width 101 height 25
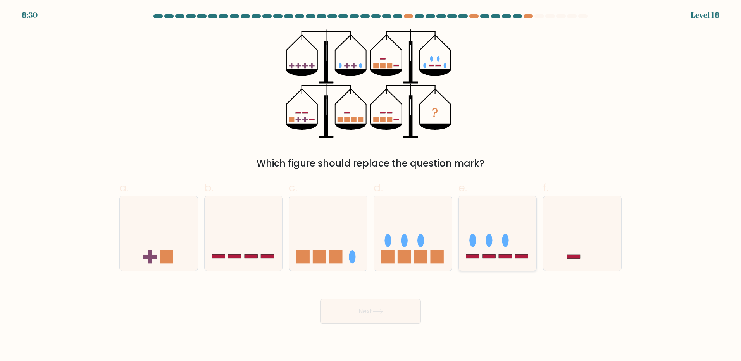
click at [521, 259] on icon at bounding box center [498, 233] width 78 height 64
click at [371, 186] on input "e." at bounding box center [371, 183] width 0 height 5
radio input "true"
click at [389, 312] on button "Next" at bounding box center [370, 311] width 101 height 25
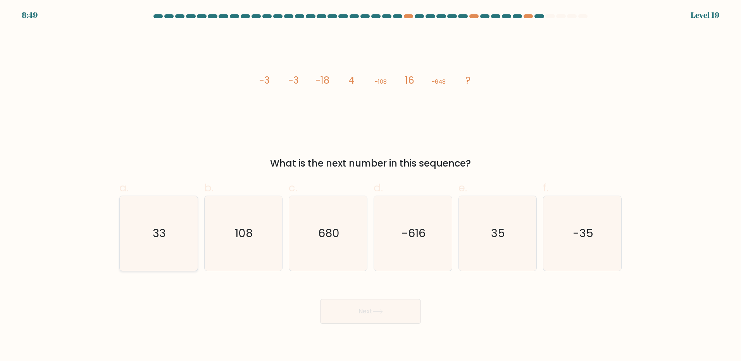
click at [132, 246] on icon "33" at bounding box center [158, 233] width 75 height 75
click at [371, 186] on input "a. 33" at bounding box center [371, 183] width 0 height 5
radio input "true"
click at [335, 302] on button "Next" at bounding box center [370, 311] width 101 height 25
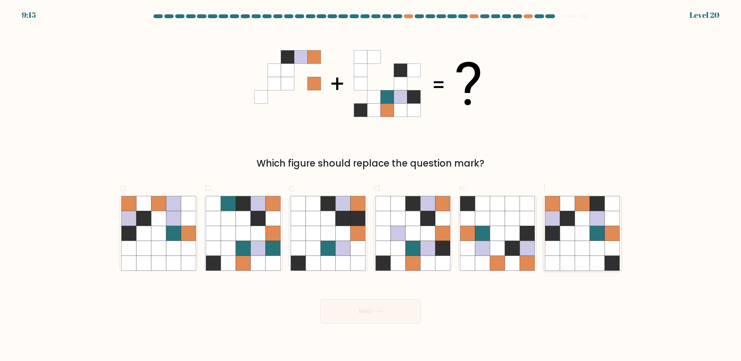
click at [581, 237] on icon at bounding box center [582, 233] width 15 height 15
click at [371, 186] on input "f." at bounding box center [371, 183] width 0 height 5
radio input "true"
click at [378, 315] on button "Next" at bounding box center [370, 311] width 101 height 25
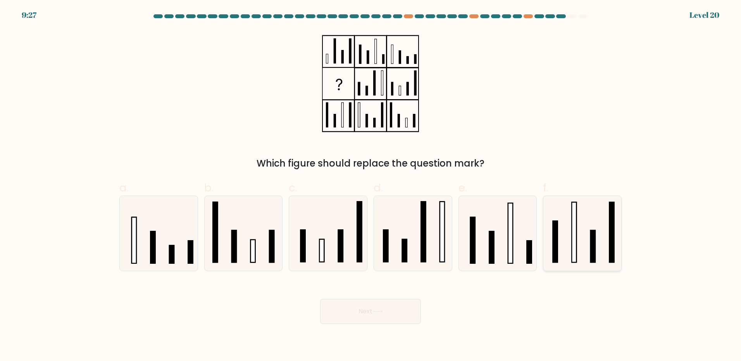
click at [573, 259] on rect at bounding box center [574, 232] width 5 height 60
click at [371, 186] on input "f." at bounding box center [371, 183] width 0 height 5
radio input "true"
click at [347, 315] on button "Next" at bounding box center [370, 311] width 101 height 25
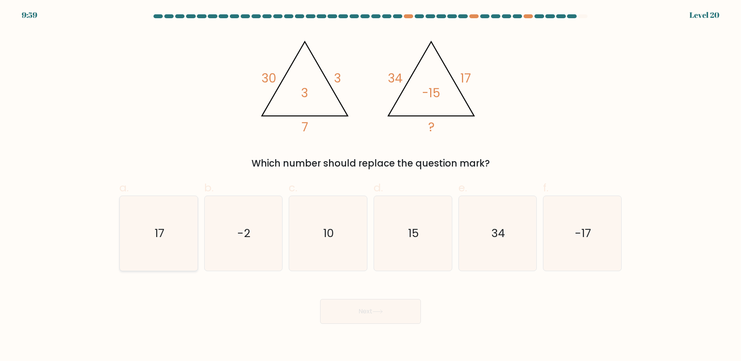
click at [173, 243] on icon "17" at bounding box center [158, 233] width 75 height 75
click at [371, 186] on input "a. 17" at bounding box center [371, 183] width 0 height 5
radio input "true"
click at [360, 311] on button "Next" at bounding box center [370, 311] width 101 height 25
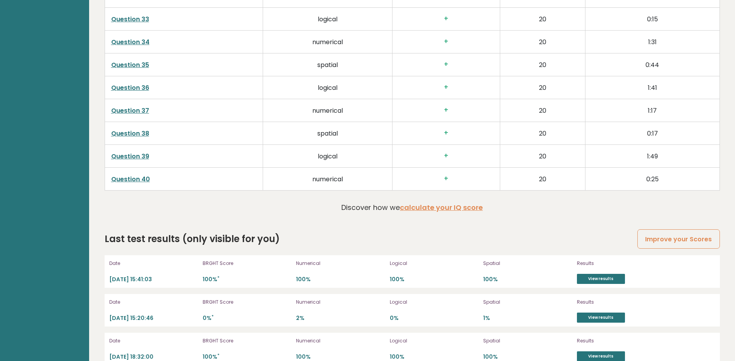
scroll to position [2132, 0]
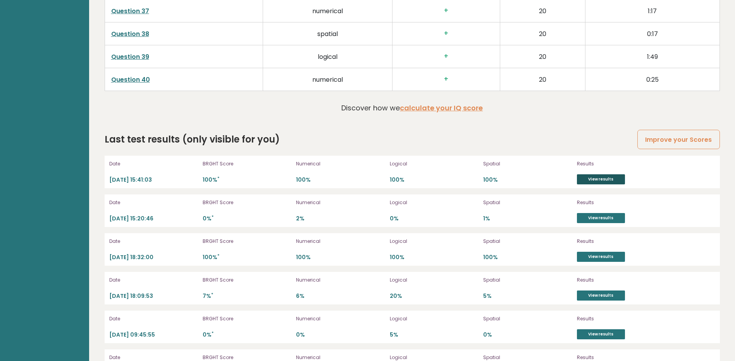
click at [597, 183] on link "View results" at bounding box center [601, 179] width 48 height 10
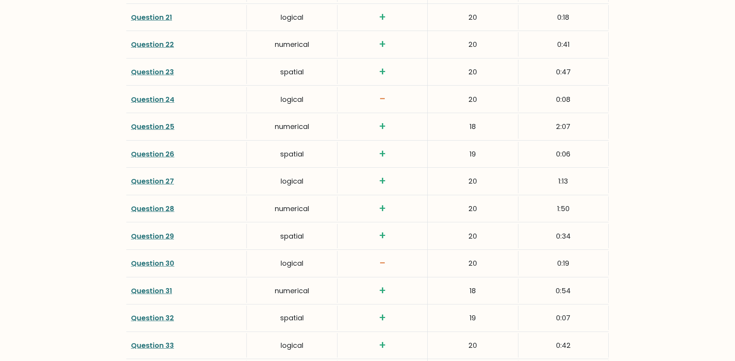
scroll to position [1977, 0]
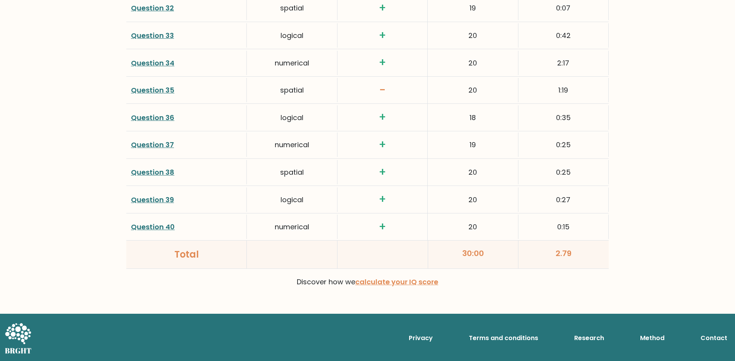
click at [156, 91] on link "Question 35" at bounding box center [152, 90] width 43 height 10
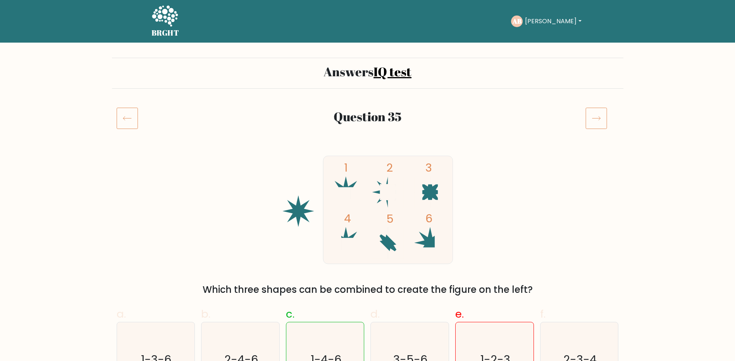
click at [547, 20] on button "[PERSON_NAME]" at bounding box center [553, 21] width 61 height 10
click at [541, 50] on link "Profile" at bounding box center [542, 50] width 61 height 12
click at [548, 18] on button "[PERSON_NAME]" at bounding box center [553, 21] width 61 height 10
click at [546, 51] on link "Profile" at bounding box center [542, 50] width 61 height 12
